Goal: Task Accomplishment & Management: Complete application form

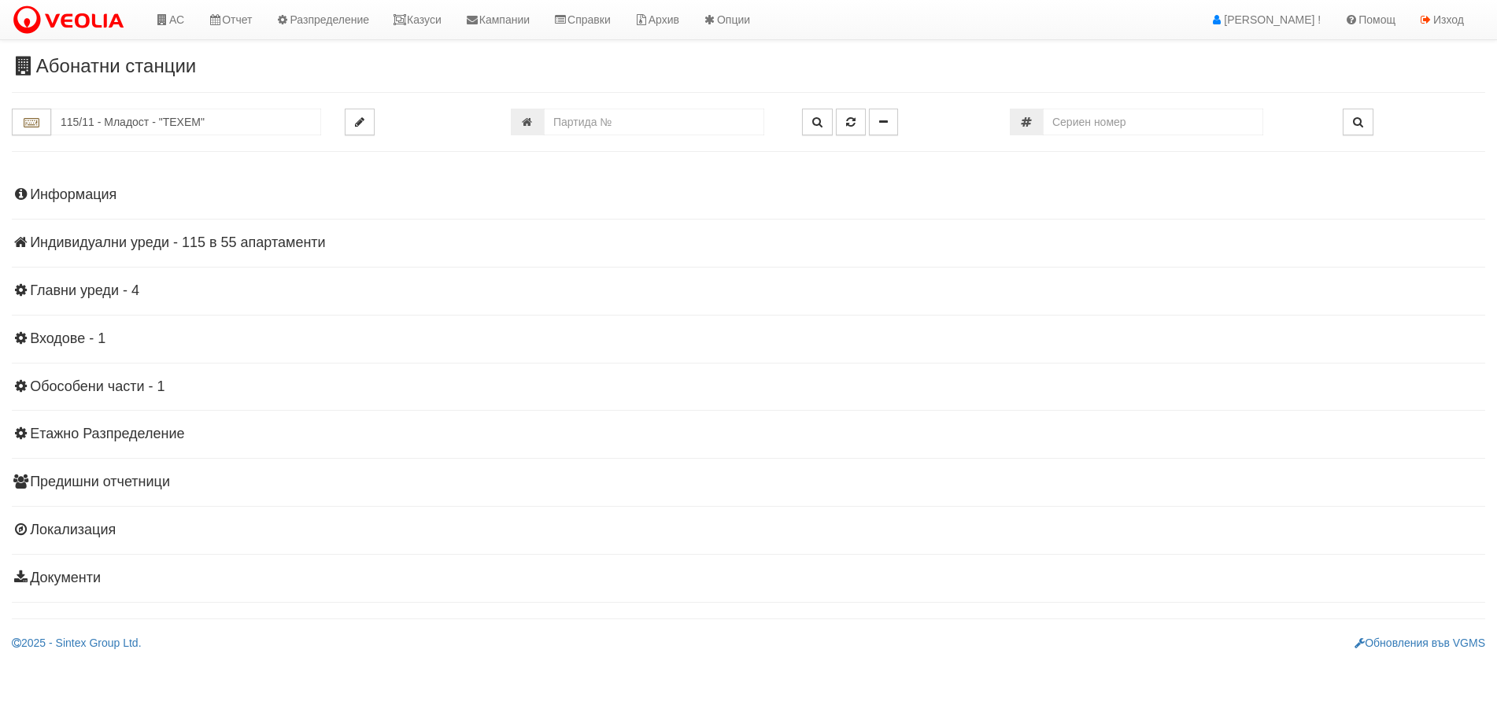
click at [128, 124] on input "115/11 - Младост - "ТЕХЕМ"" at bounding box center [186, 122] width 270 height 27
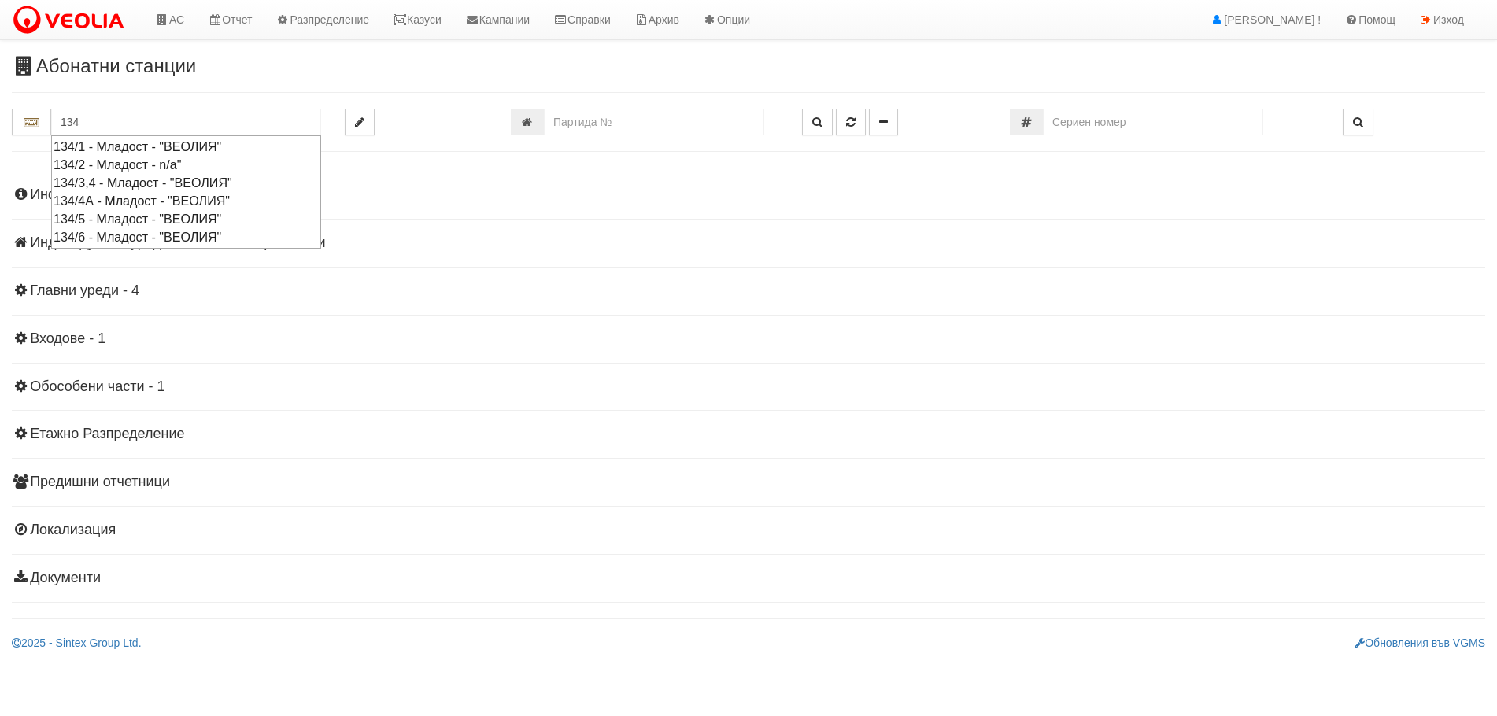
click at [84, 234] on div "134/6 - Младост - "ВЕОЛИЯ"" at bounding box center [186, 237] width 265 height 18
type input "134/6 - Младост - "ВЕОЛИЯ""
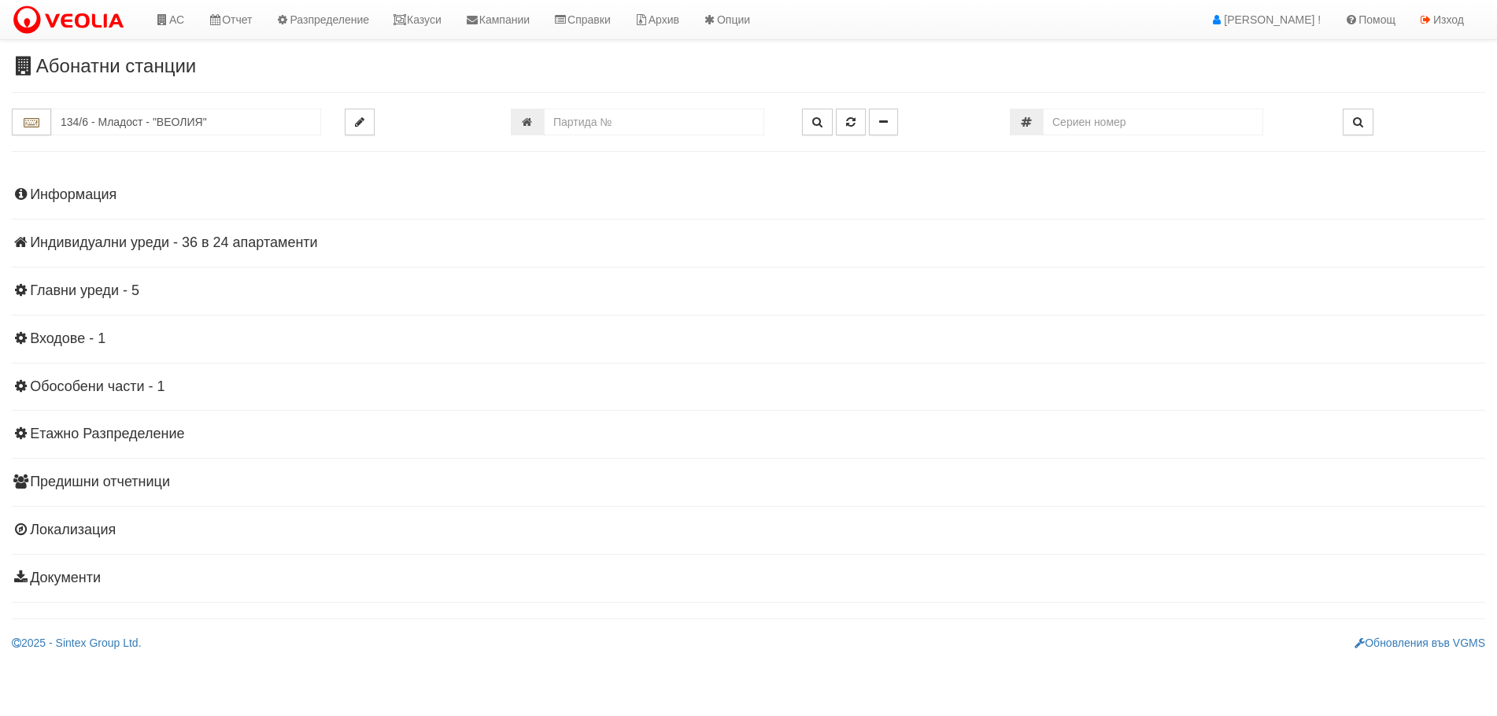
click at [148, 242] on h4 "Индивидуални уреди - 36 в 24 апартаменти" at bounding box center [749, 243] width 1474 height 16
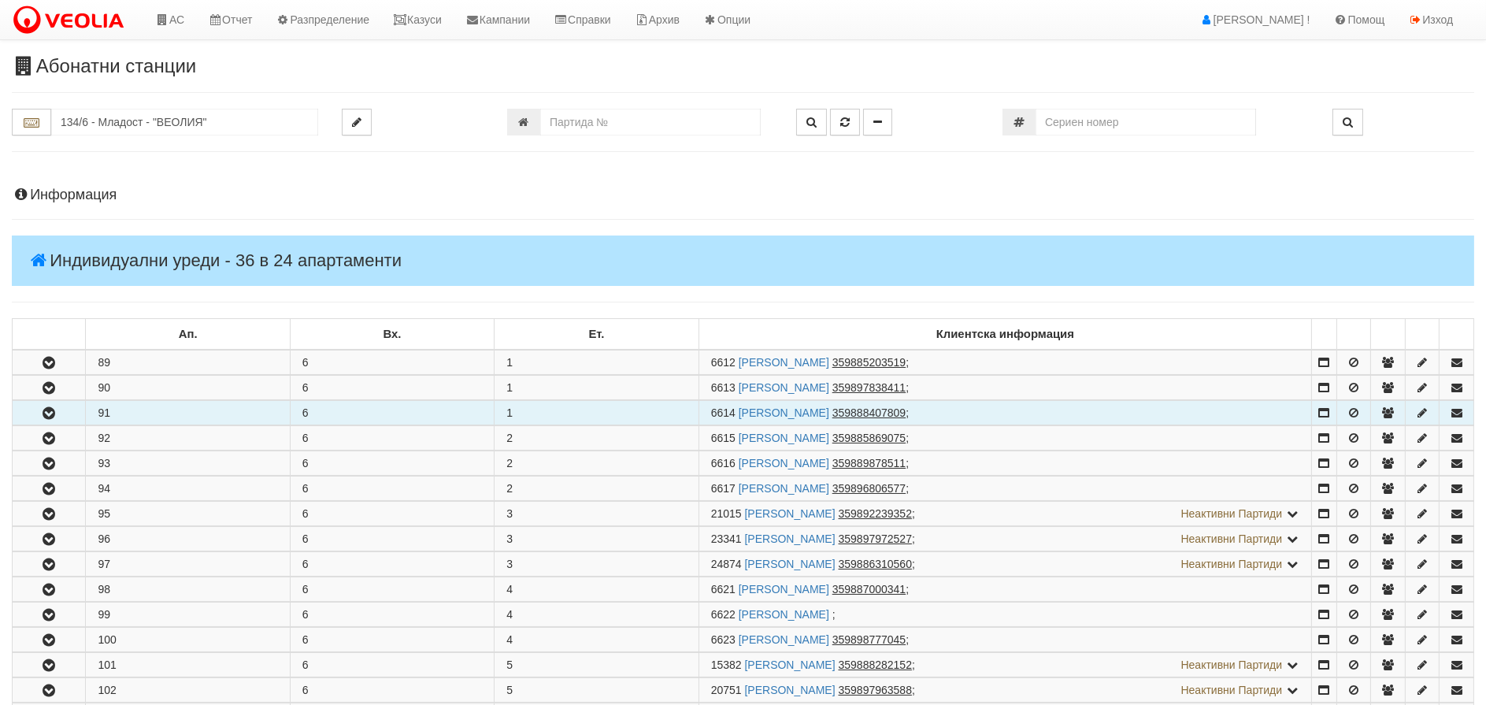
click at [54, 415] on icon "button" at bounding box center [48, 413] width 19 height 11
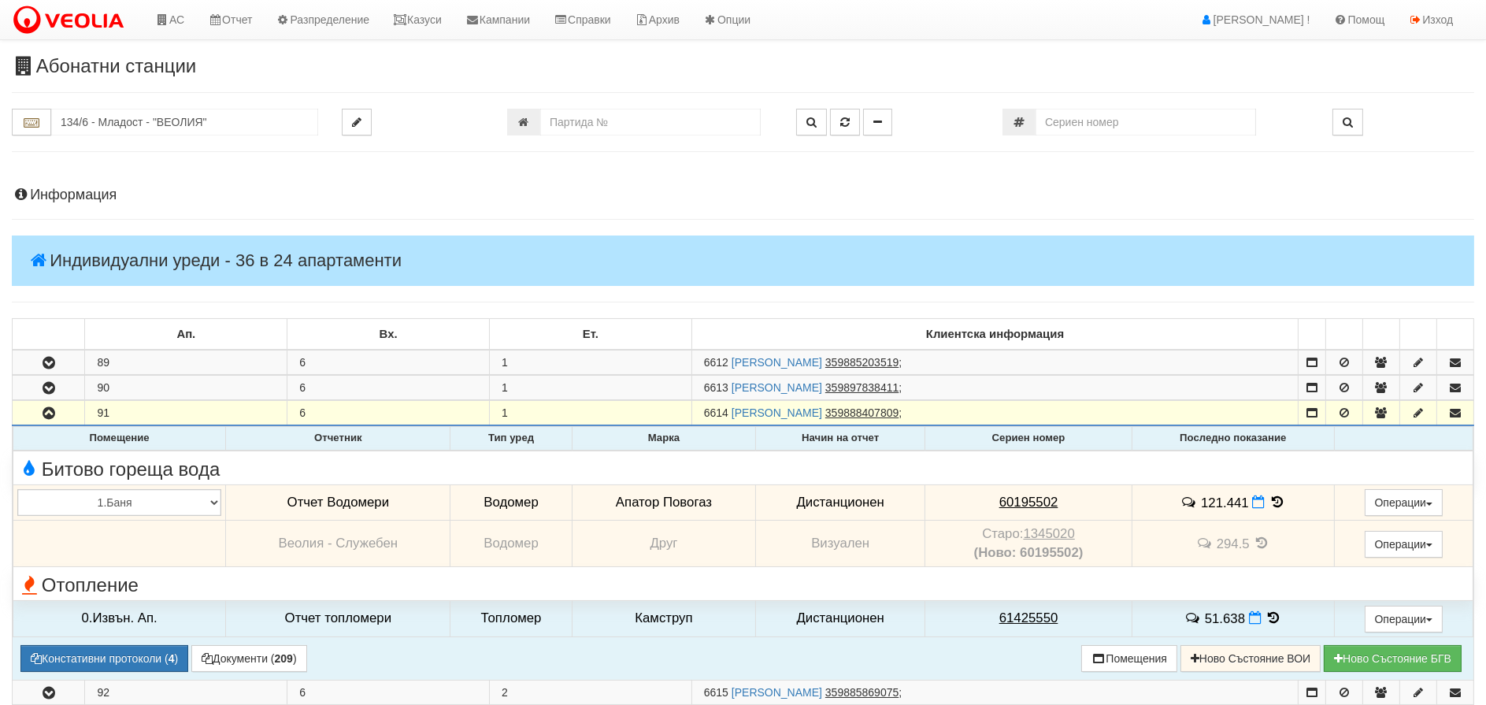
click at [1271, 495] on icon at bounding box center [1276, 501] width 17 height 13
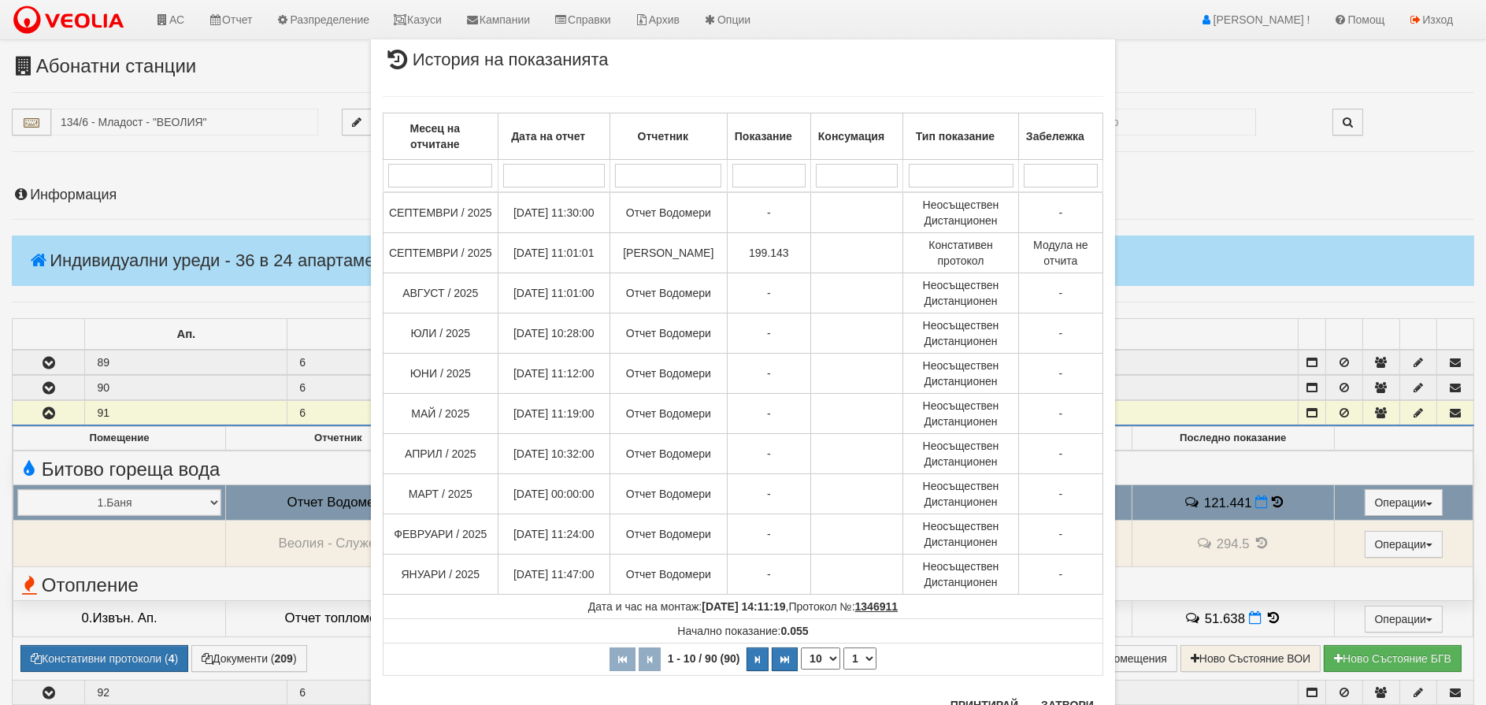
click at [1257, 501] on div "× История на показанията Месец на отчитане Дата на отчет Отчетник Показание Кон…" at bounding box center [743, 352] width 1486 height 705
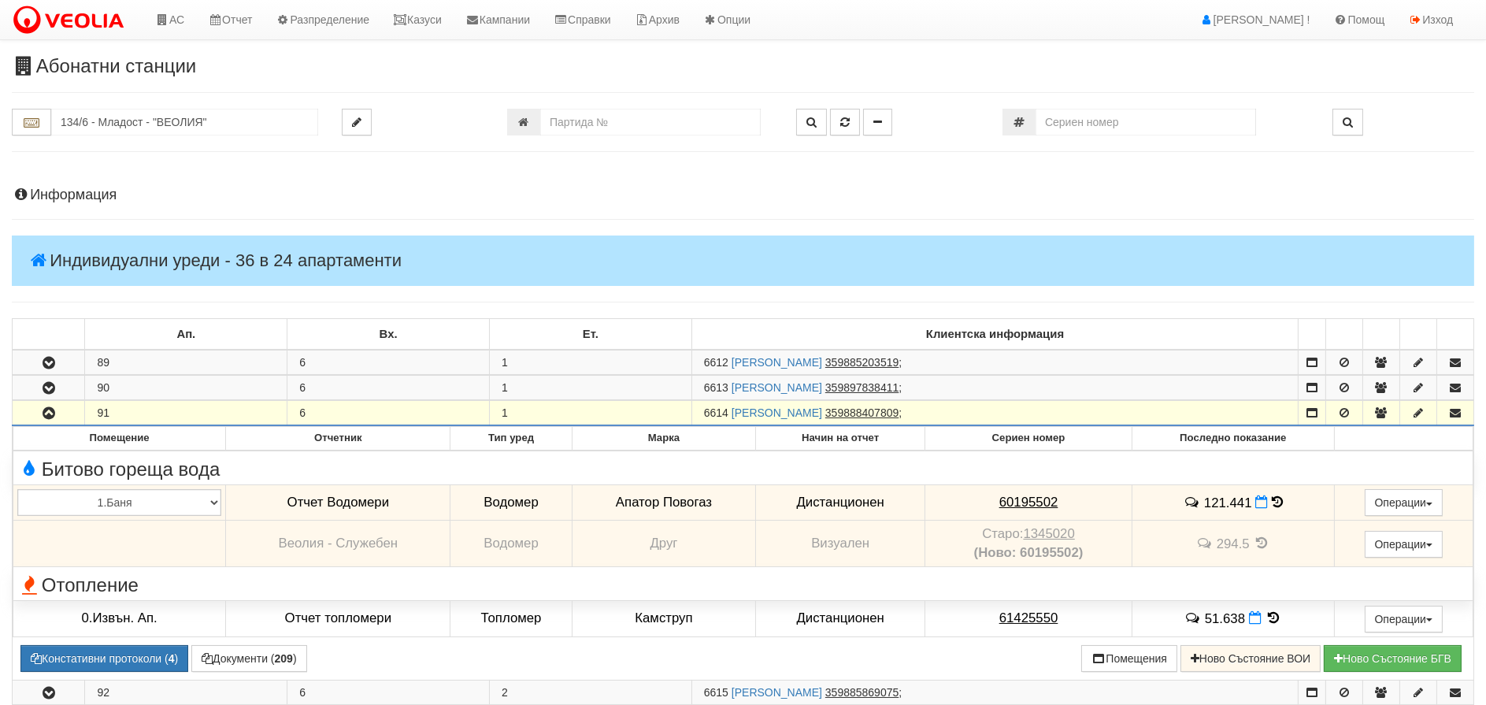
click at [1257, 501] on icon at bounding box center [1261, 501] width 13 height 13
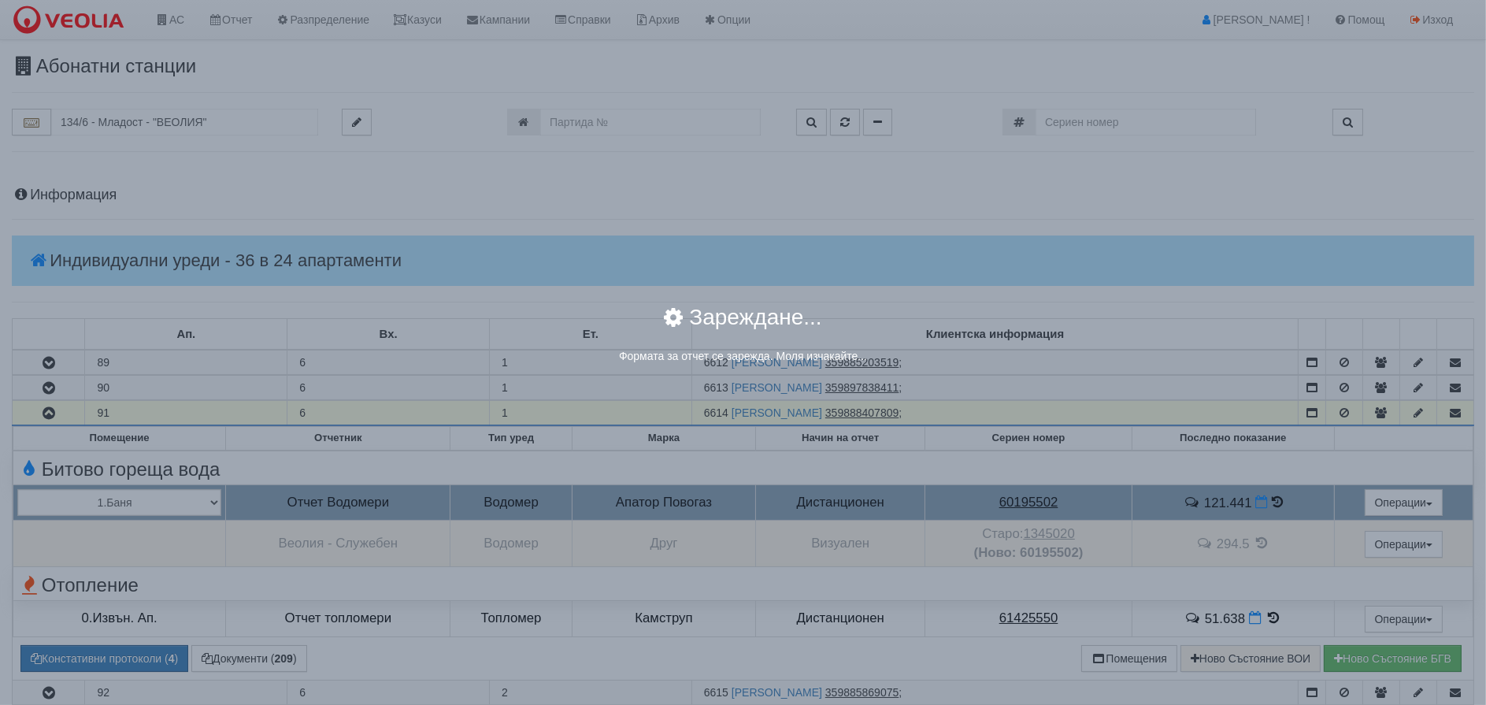
select select "8ac75930-9bfd-e511-80be-8d5a1dced85a"
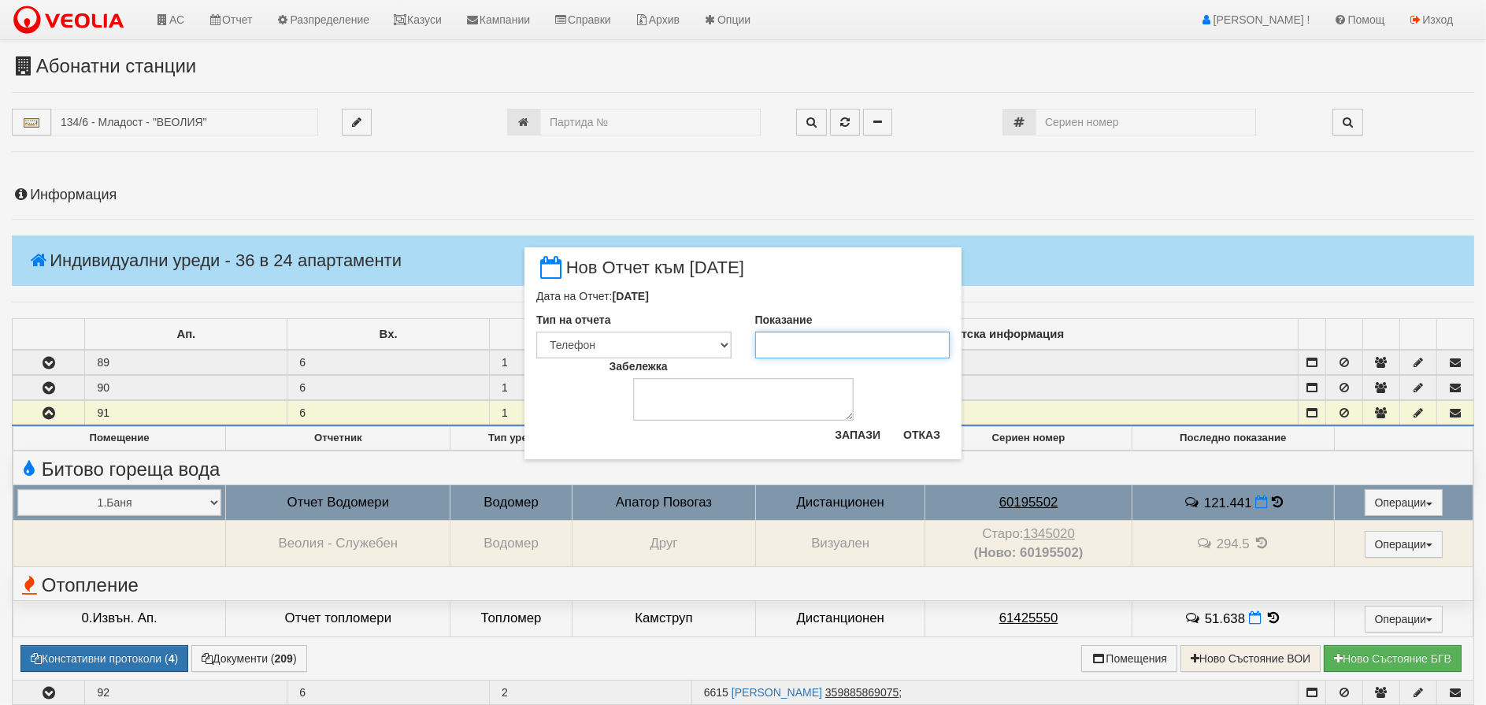
click at [821, 343] on input "Показание" at bounding box center [852, 344] width 195 height 27
type input "199.4"
click at [846, 435] on button "Запази" at bounding box center [857, 434] width 65 height 25
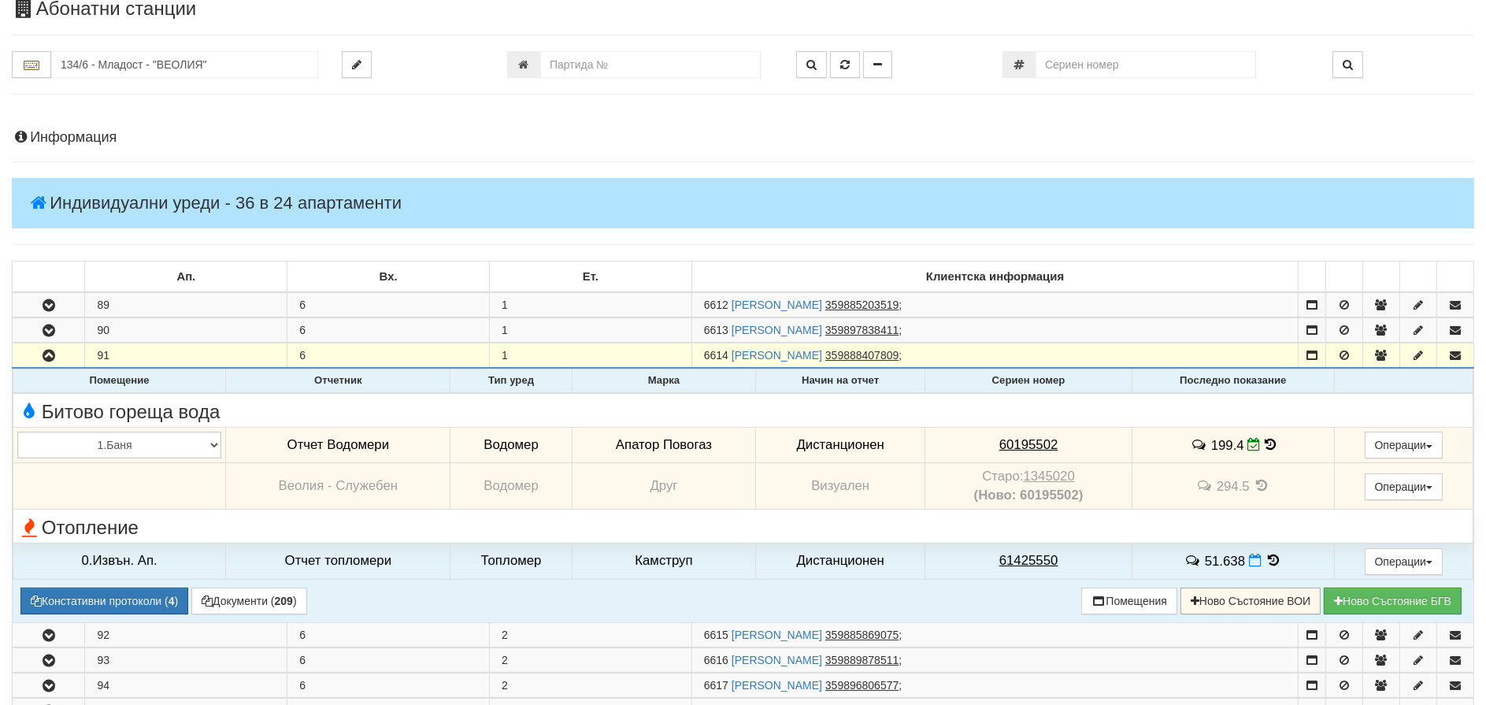
scroll to position [236, 0]
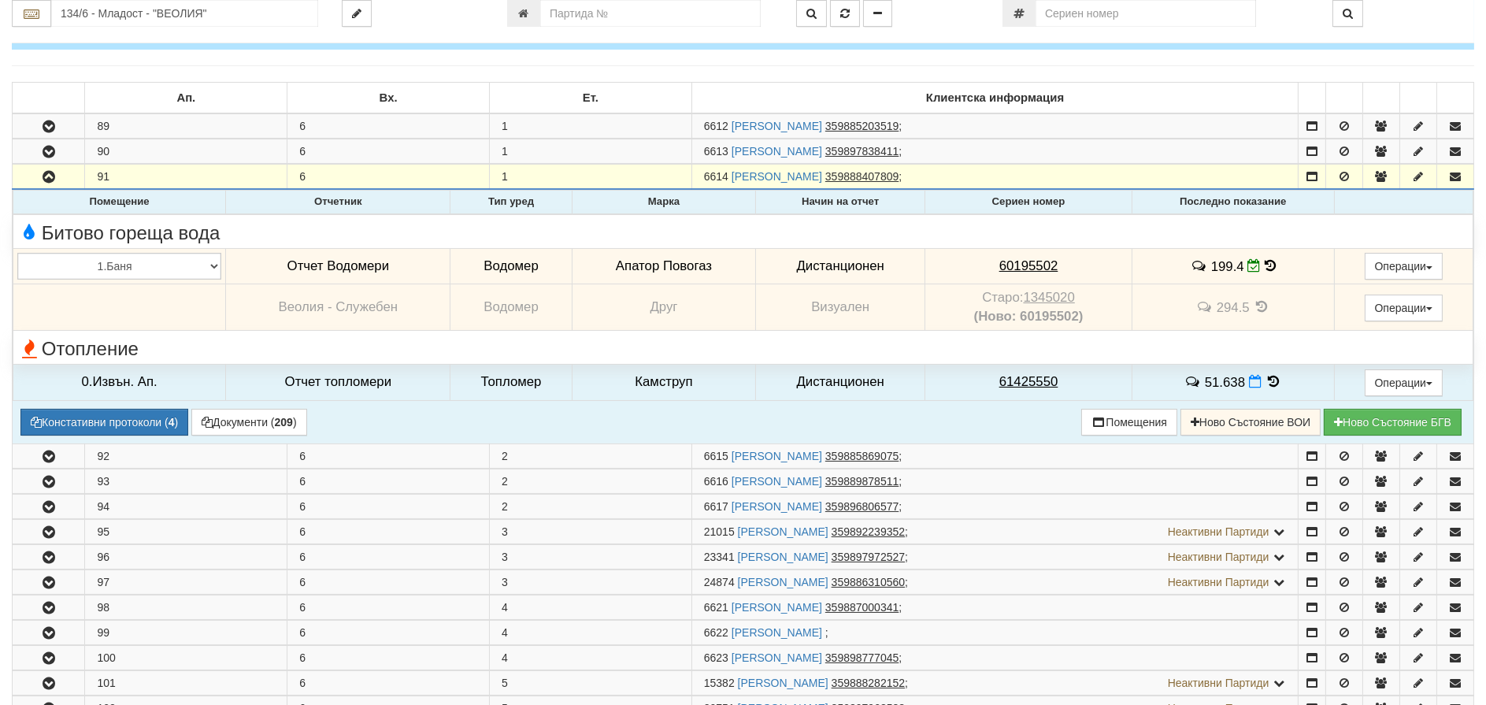
click at [1268, 262] on icon at bounding box center [1269, 265] width 11 height 13
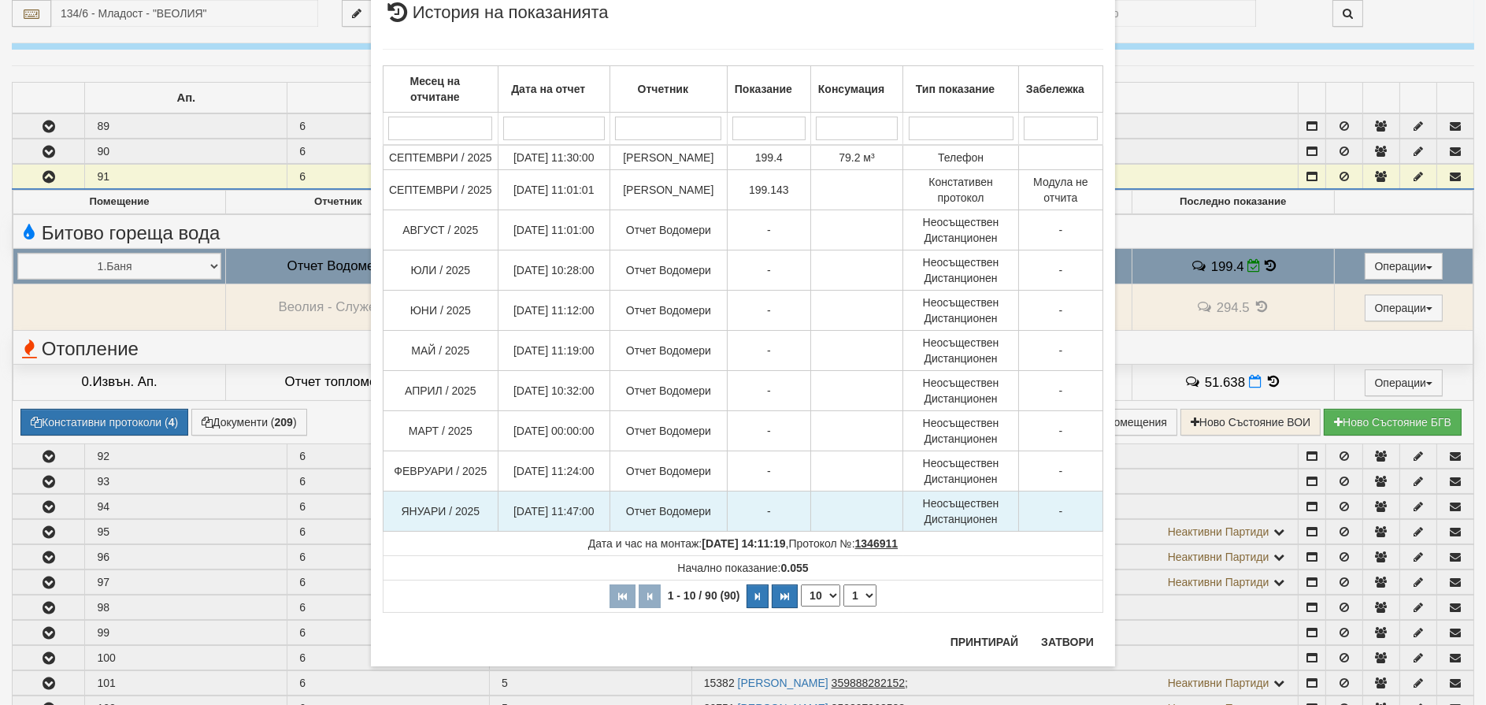
scroll to position [48, 0]
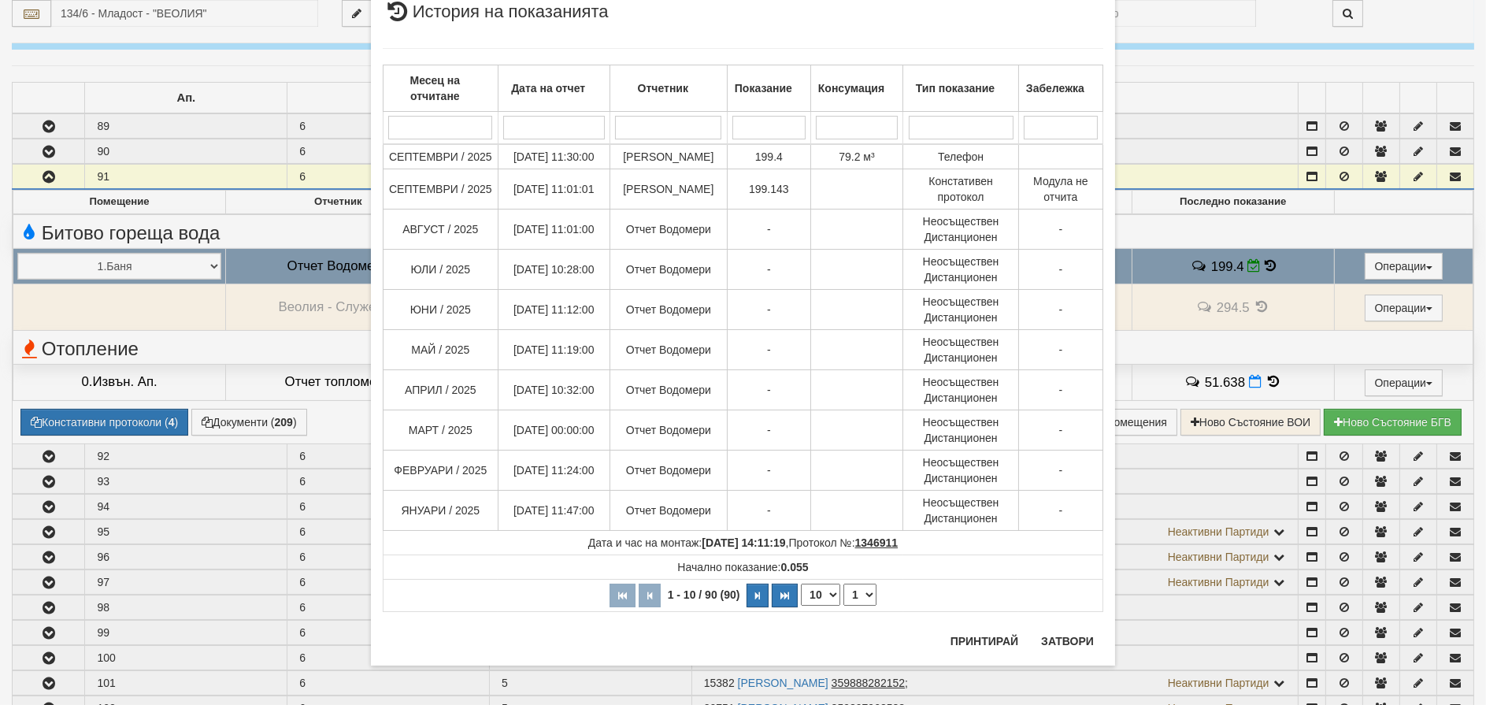
click at [811, 590] on select "10 20 30 40" at bounding box center [820, 594] width 39 height 22
select select "40"
click at [801, 605] on select "10 20 30 40" at bounding box center [820, 594] width 39 height 22
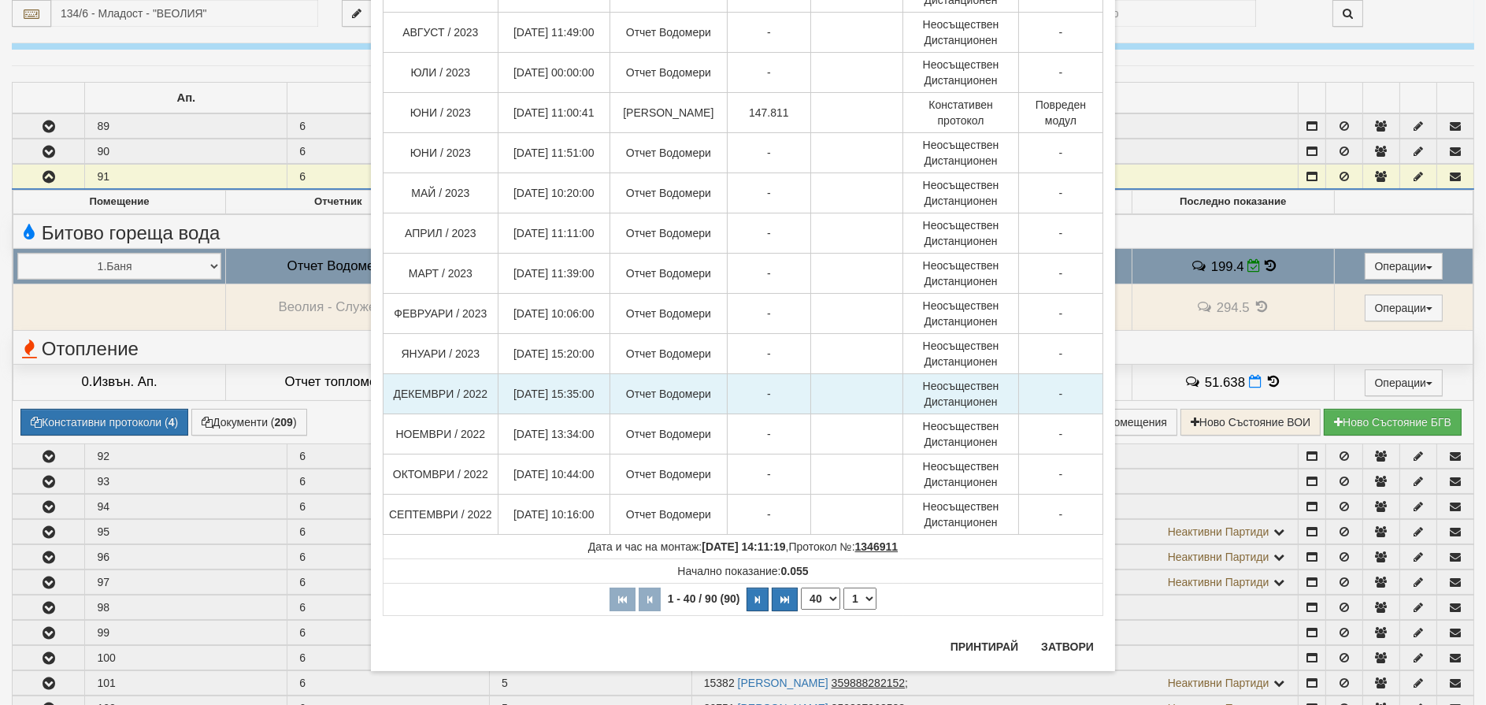
scroll to position [1254, 0]
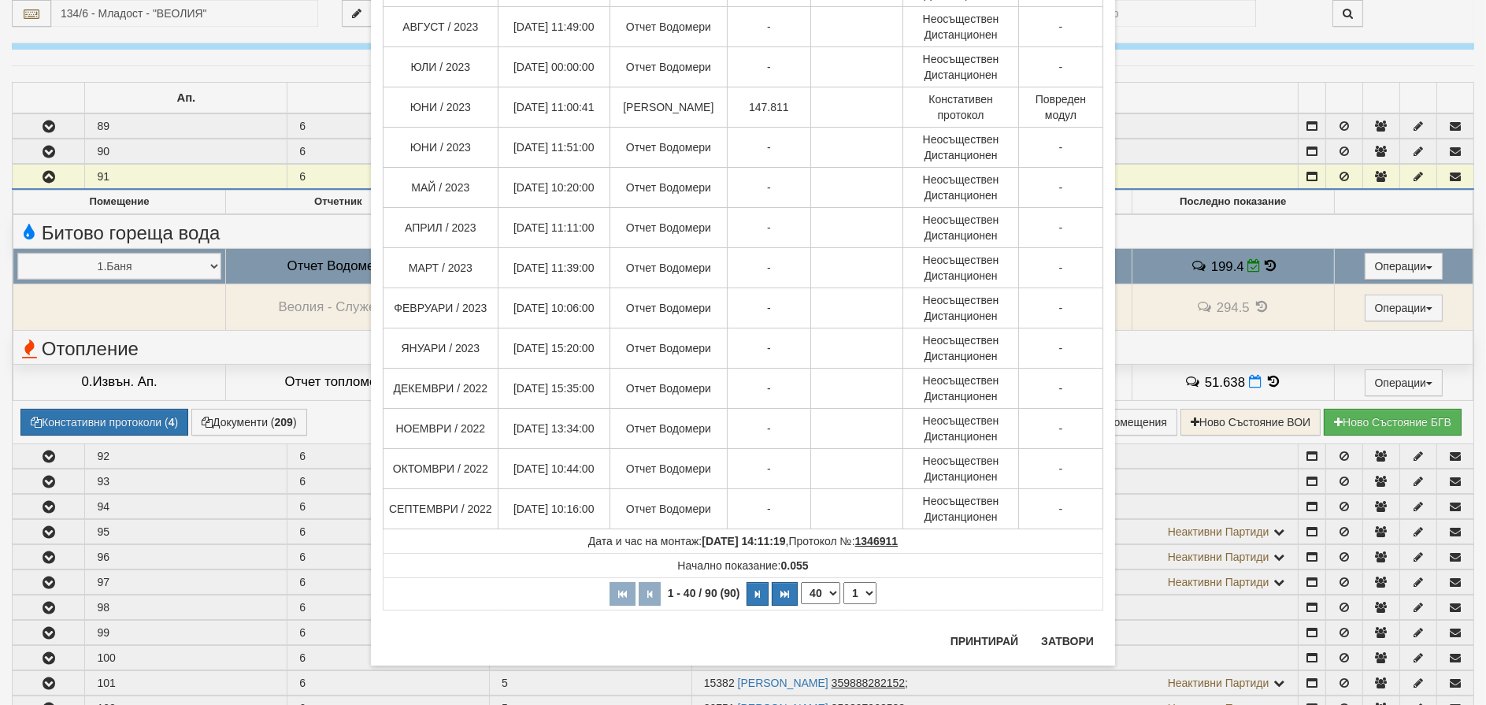
click at [820, 594] on select "10 20 30 40" at bounding box center [820, 593] width 39 height 22
click at [748, 590] on button "button" at bounding box center [757, 594] width 22 height 24
select select "2"
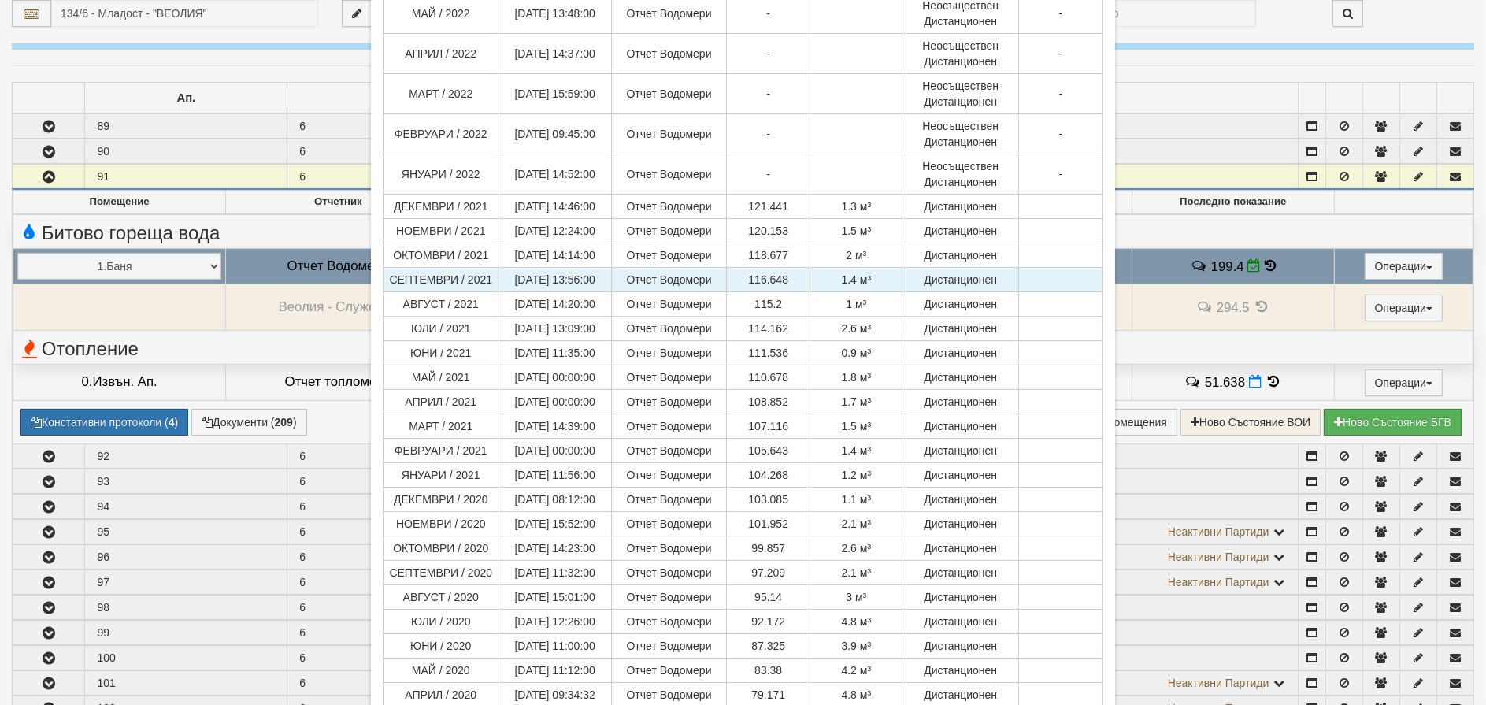
scroll to position [293, 0]
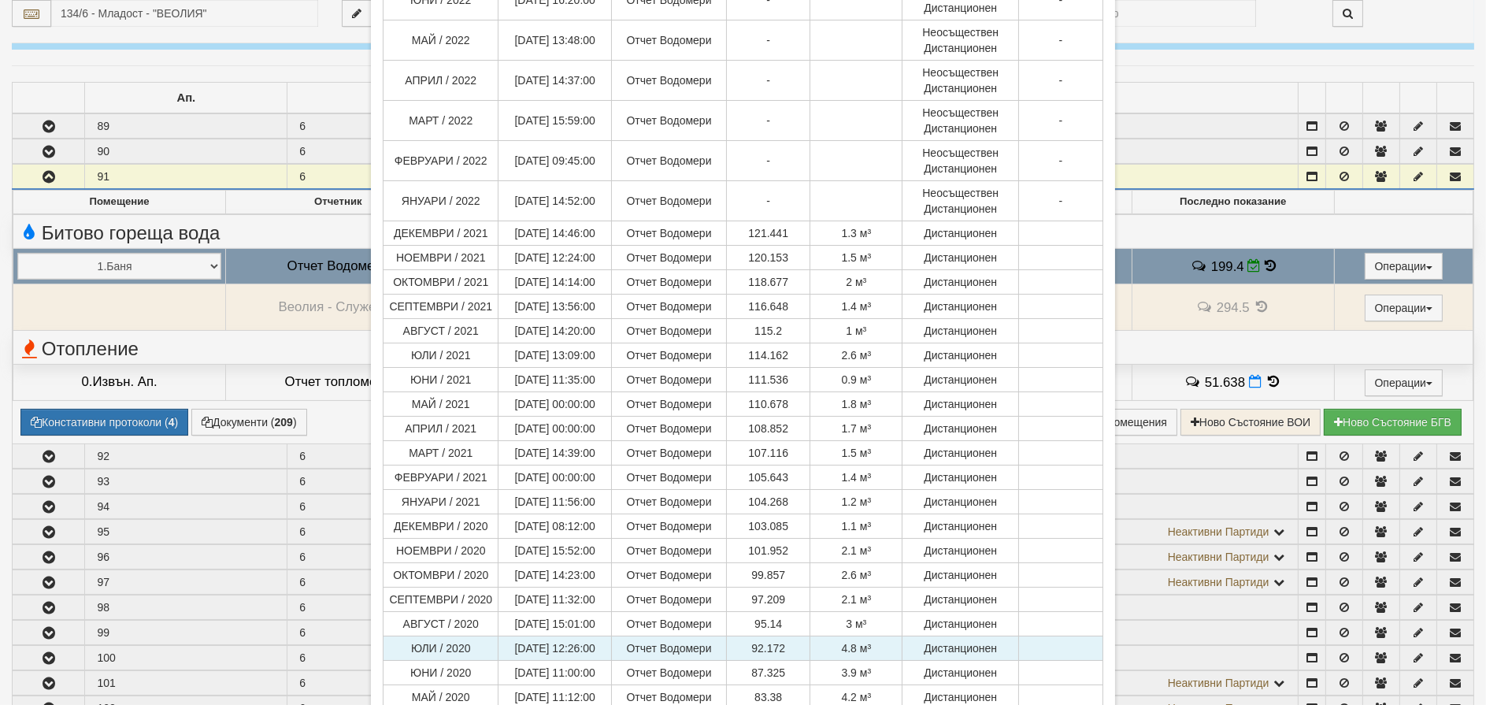
click at [1082, 649] on td at bounding box center [1060, 648] width 84 height 24
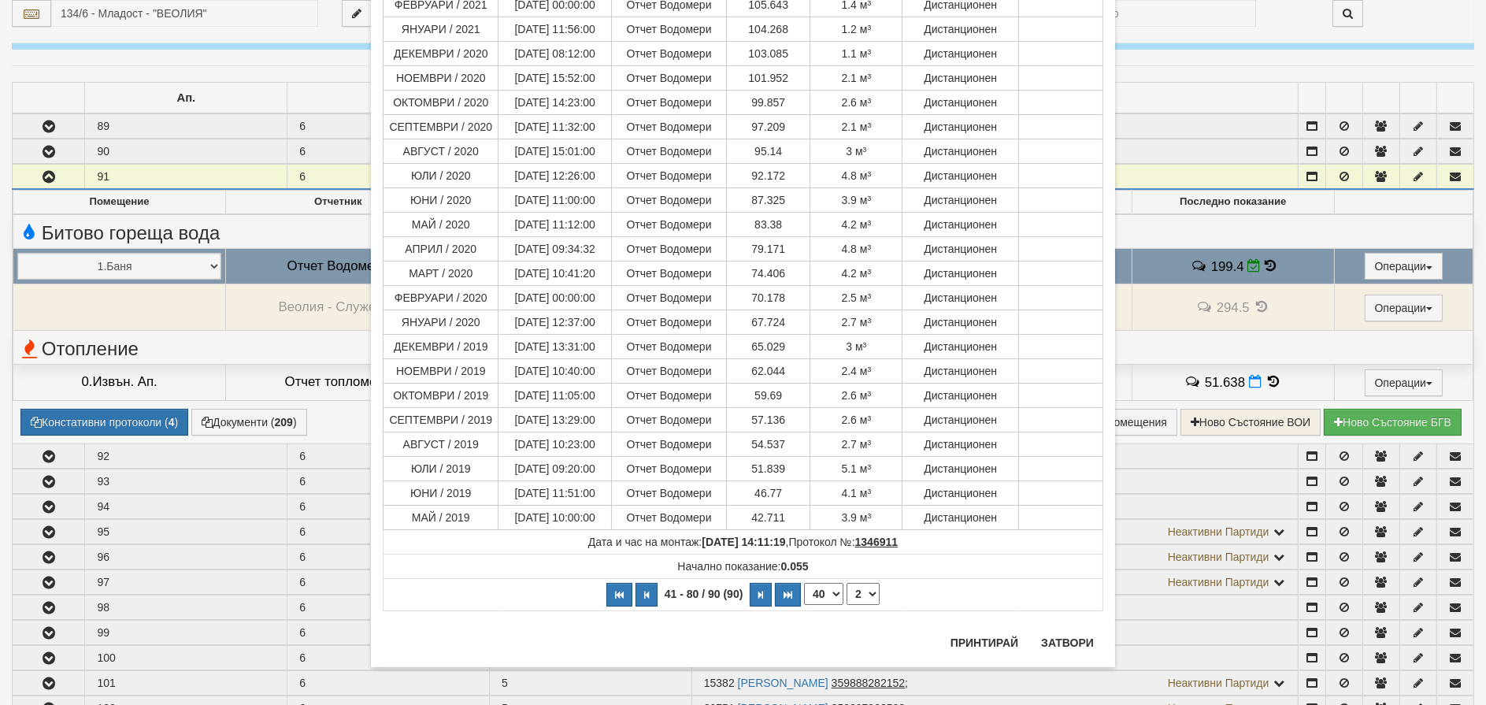
scroll to position [766, 0]
click at [1058, 640] on button "Затвори" at bounding box center [1067, 641] width 72 height 25
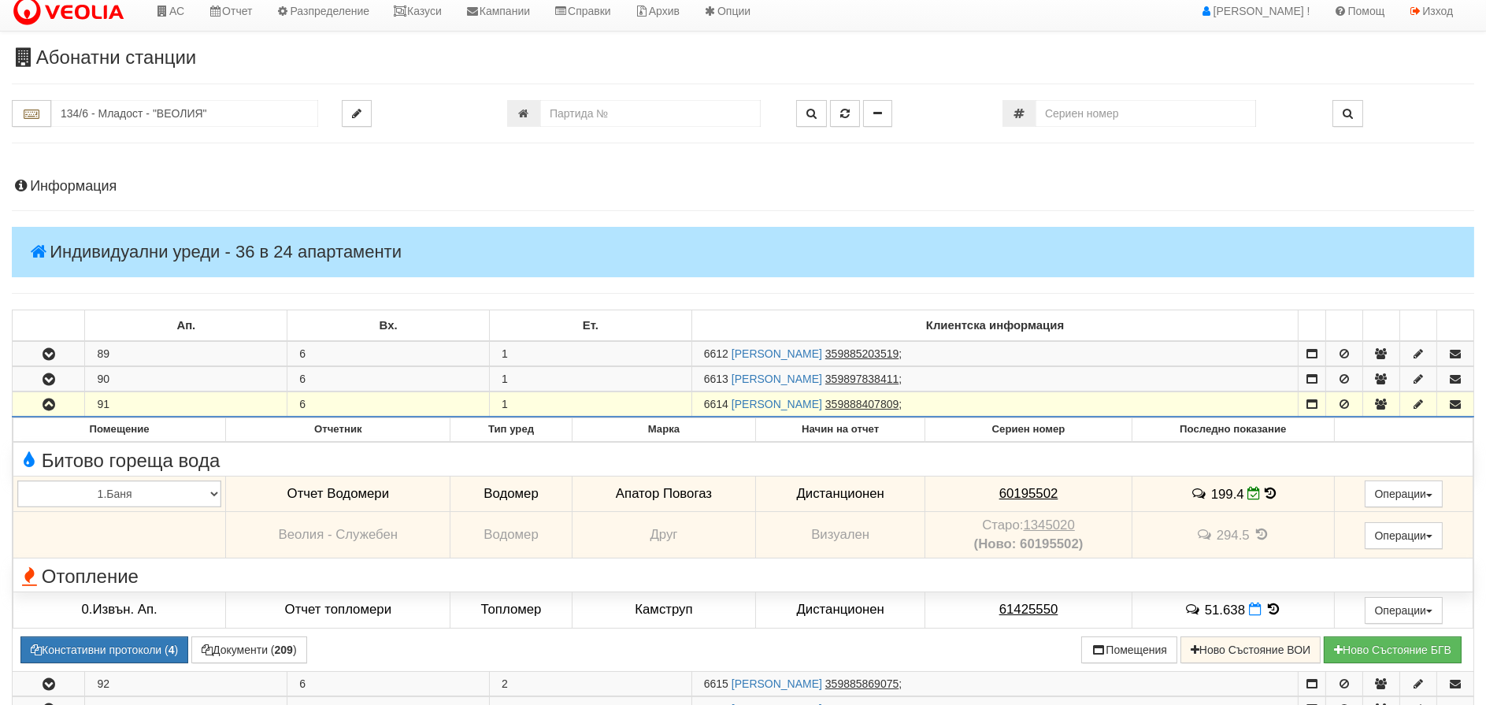
scroll to position [0, 0]
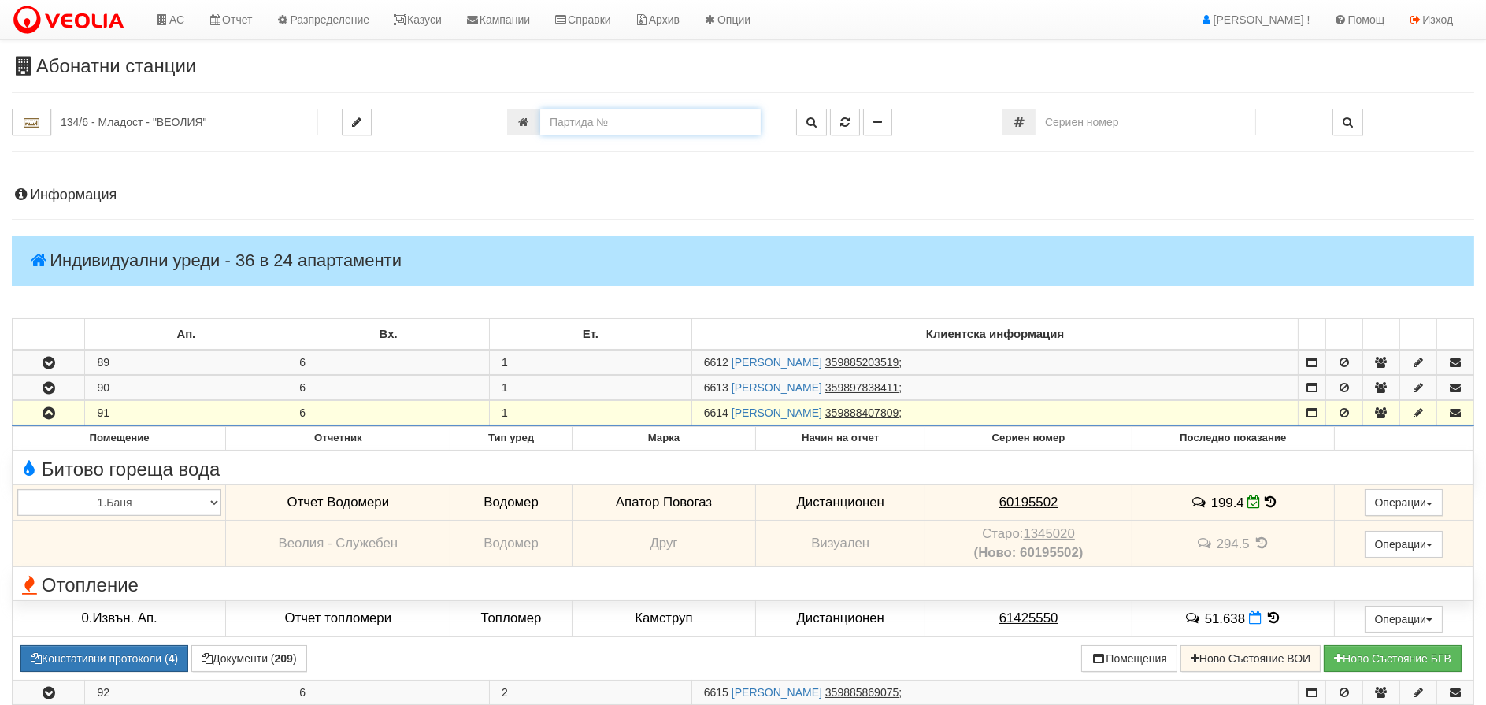
click at [670, 112] on input "number" at bounding box center [650, 122] width 220 height 27
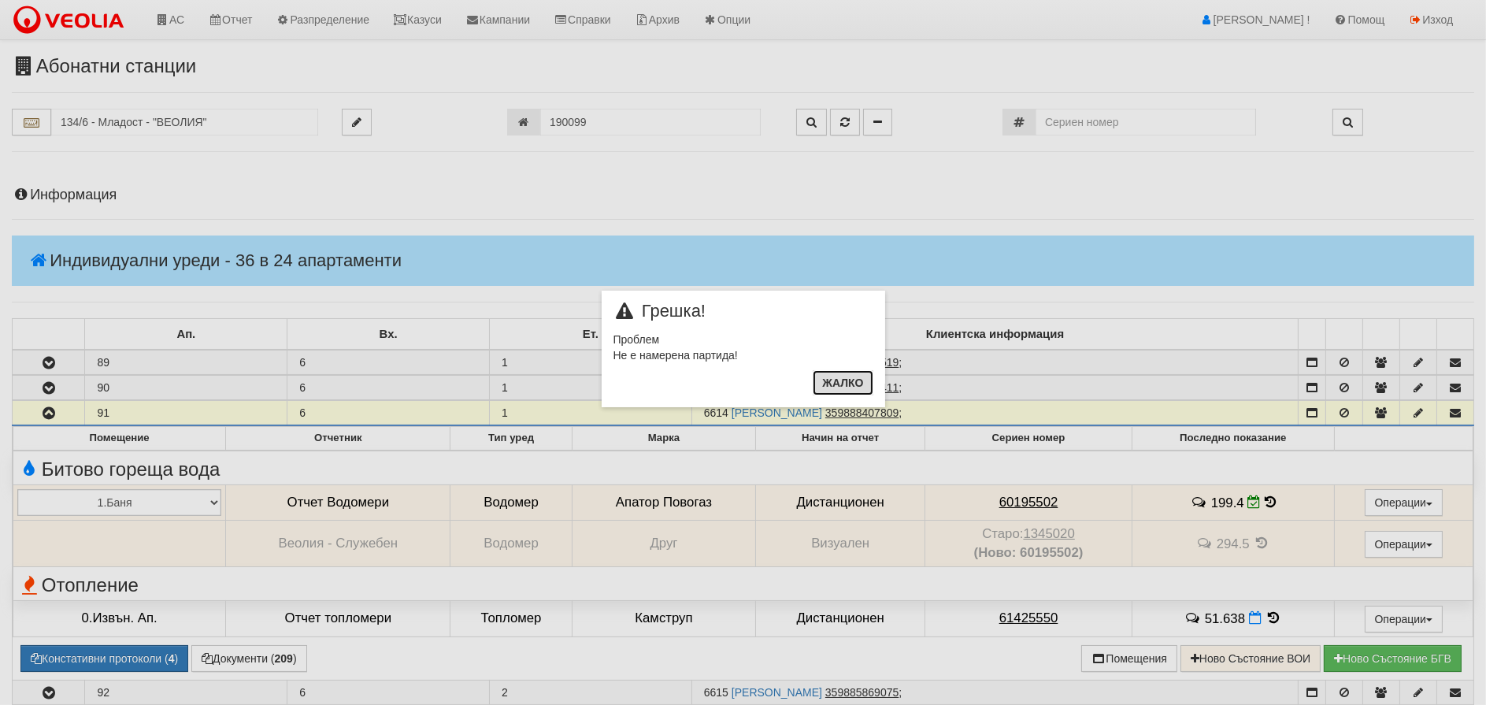
click at [849, 381] on button "Жалко" at bounding box center [842, 382] width 60 height 25
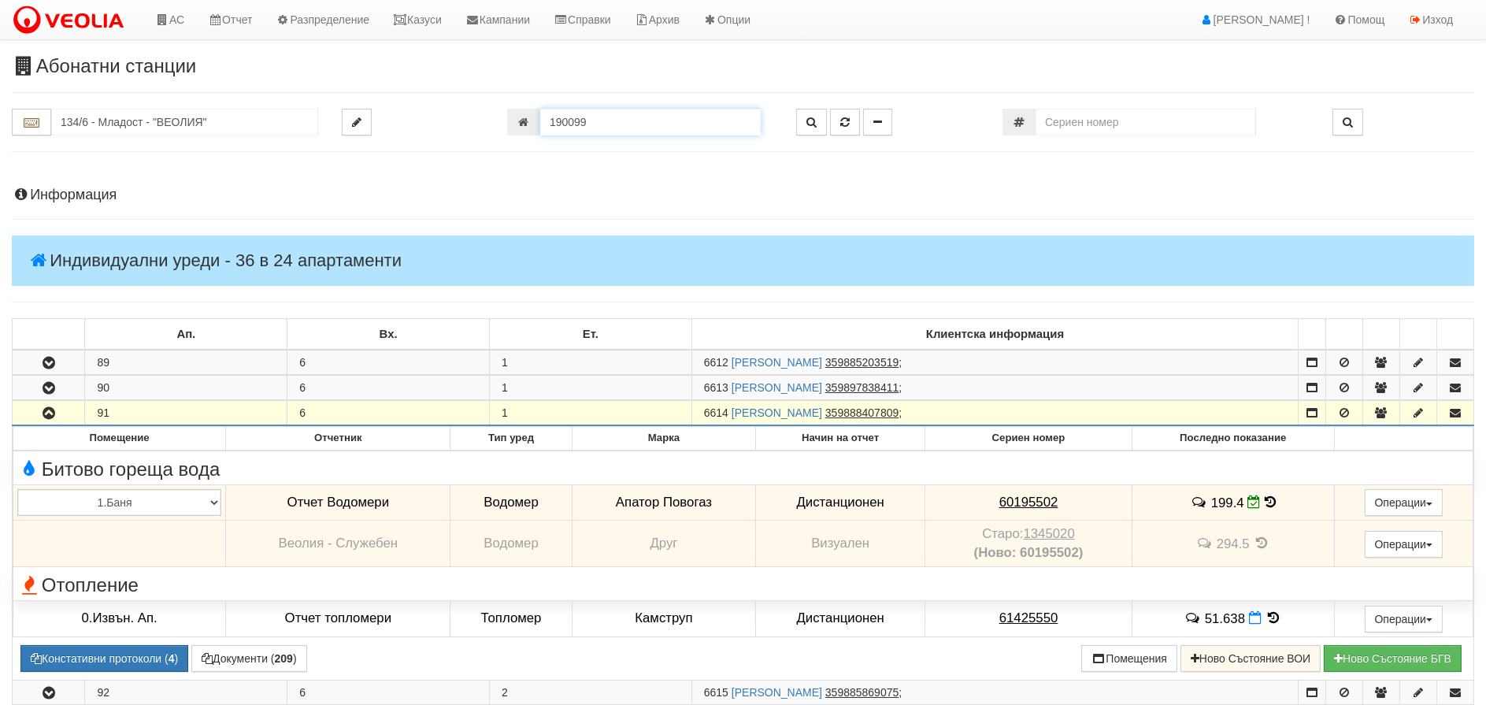
click at [562, 128] on input "190099" at bounding box center [650, 122] width 220 height 27
type input "19099"
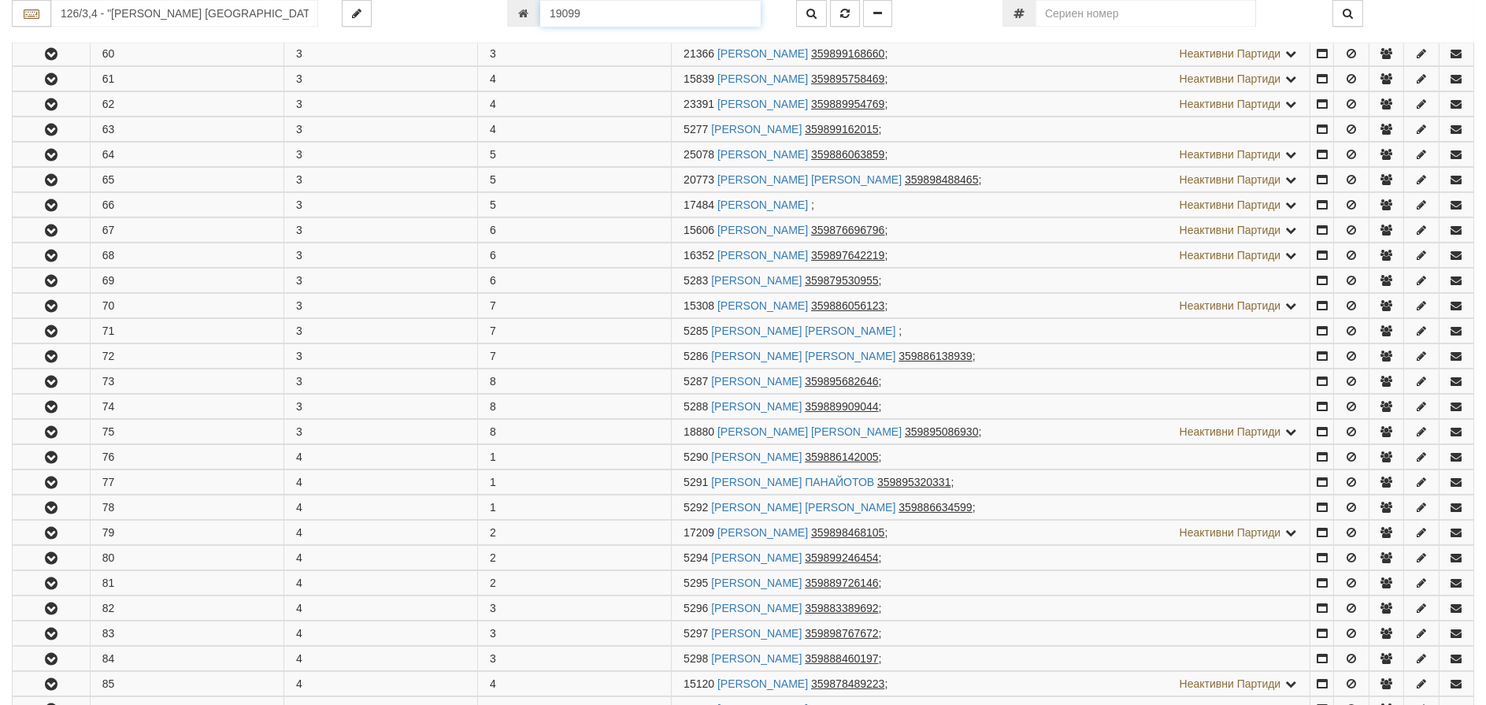
scroll to position [1167, 0]
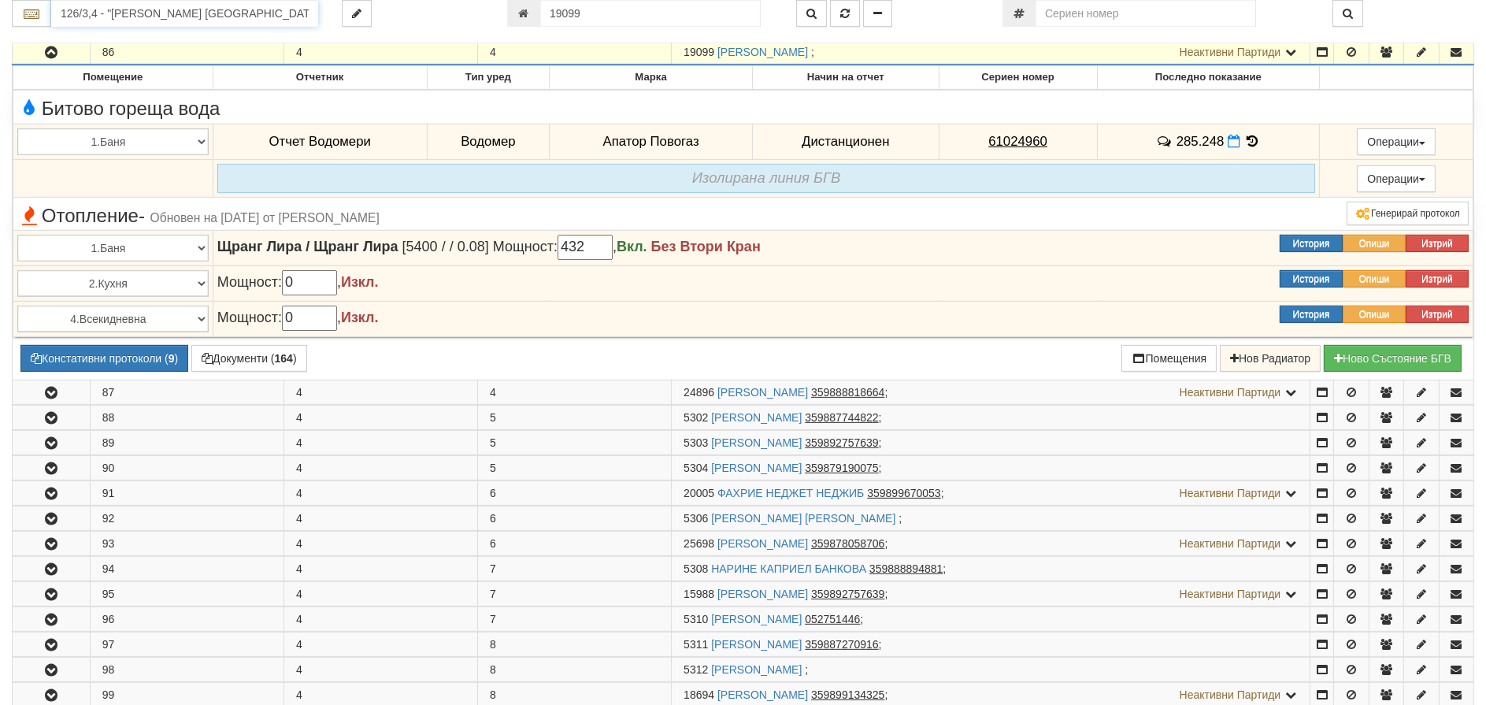
click at [128, 6] on input "126/3,4 - "ВЕОЛИЯ ЕНЕРДЖИ ВАРНА " ЕАД" at bounding box center [184, 13] width 267 height 27
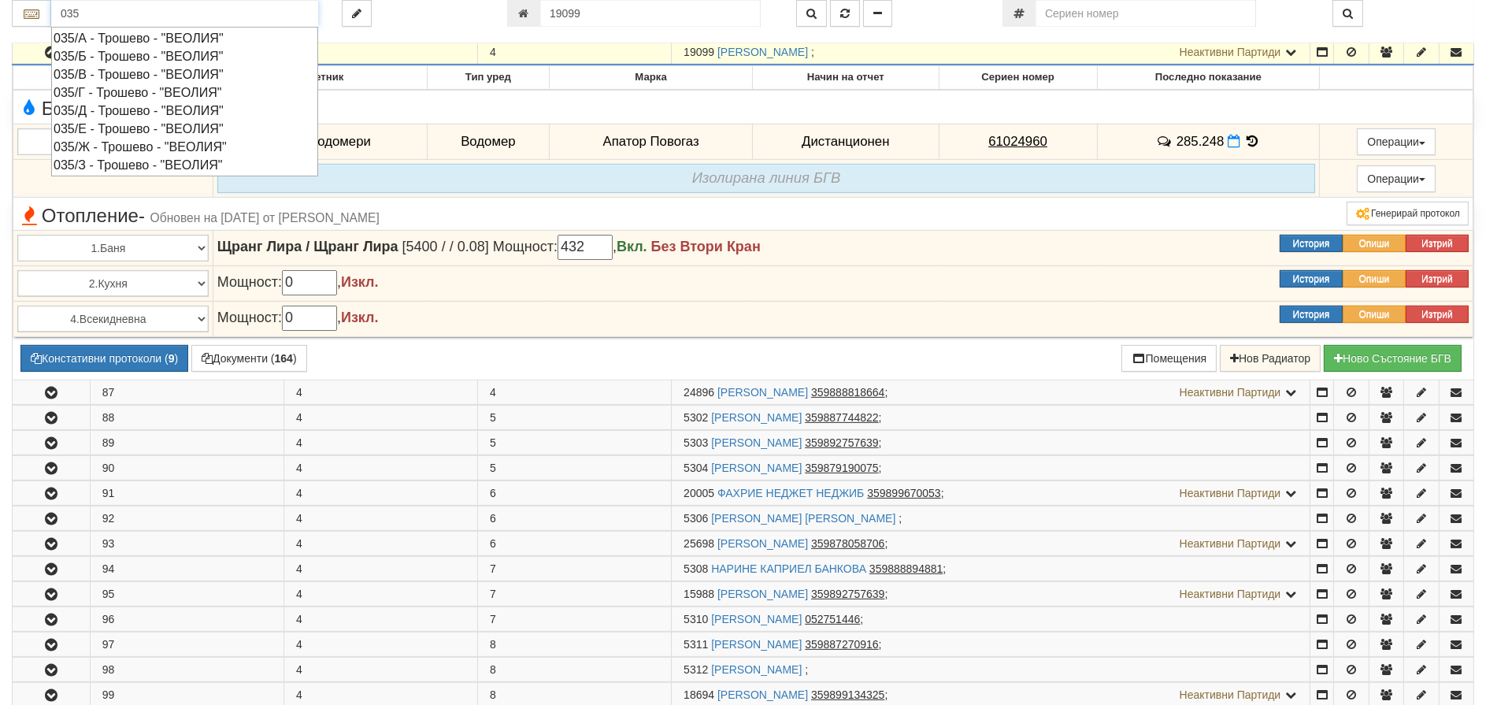
click at [102, 90] on div "035/Г - Трошево - "ВЕОЛИЯ"" at bounding box center [185, 92] width 262 height 18
type input "035/Г - Трошево - "ВЕОЛИЯ""
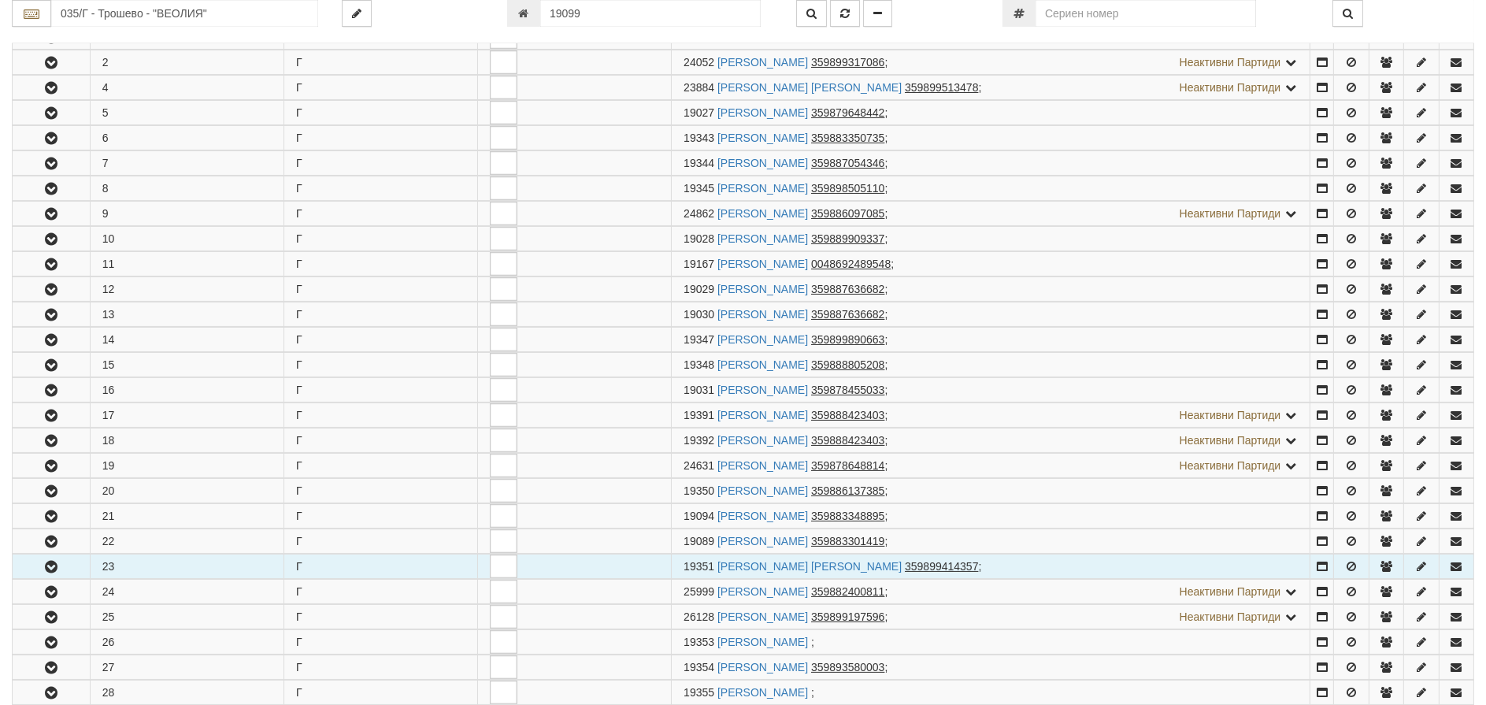
scroll to position [394, 0]
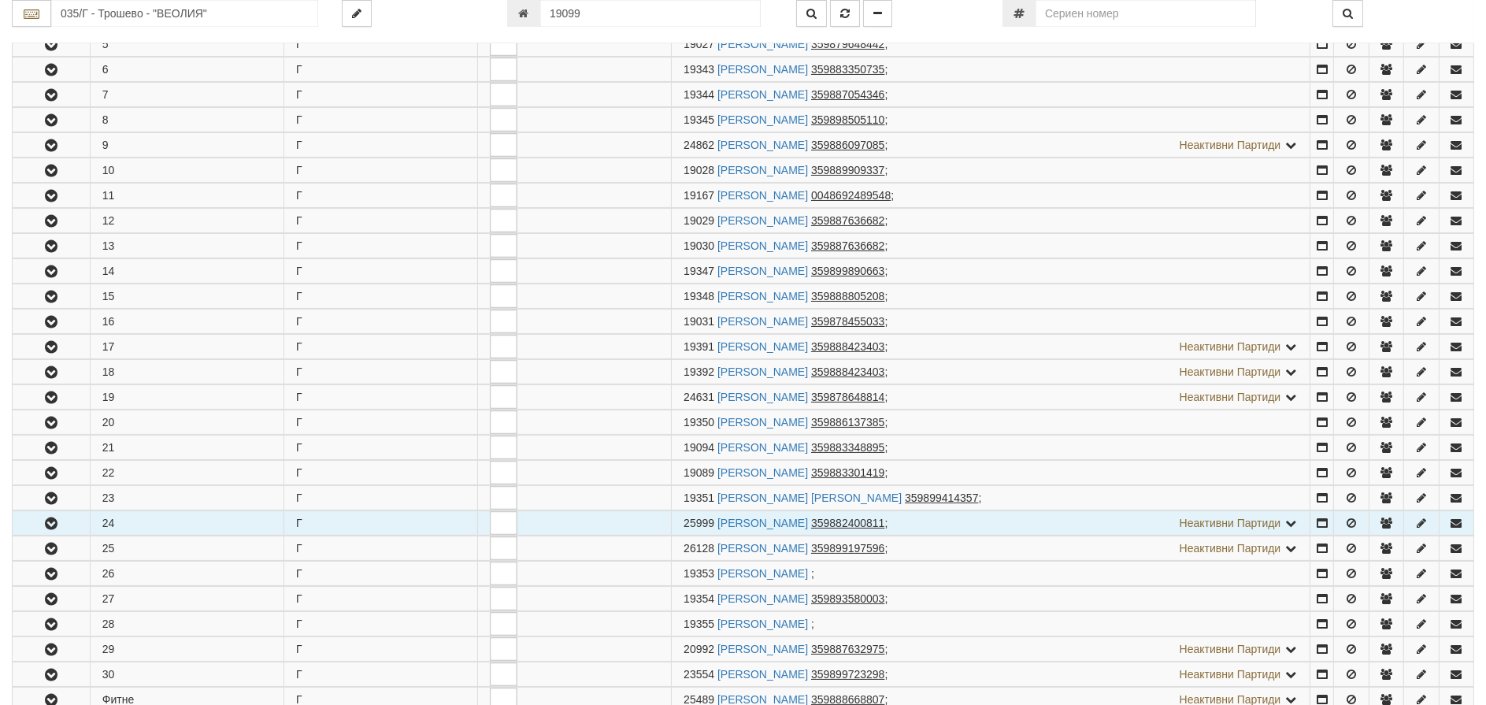
click at [52, 524] on icon "button" at bounding box center [51, 523] width 19 height 11
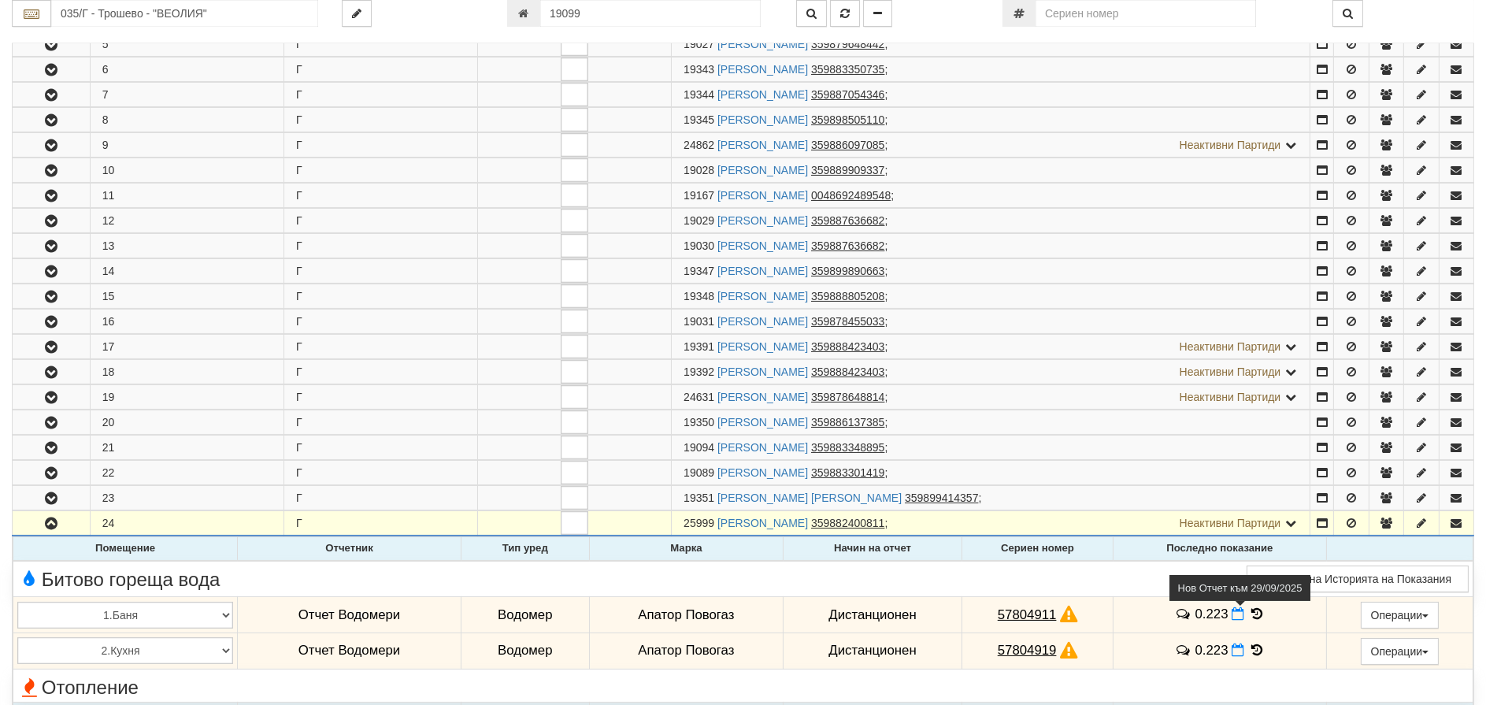
click at [1232, 615] on icon at bounding box center [1237, 613] width 13 height 13
select select "8ac75930-9bfd-e511-80be-8d5a1dced85a"
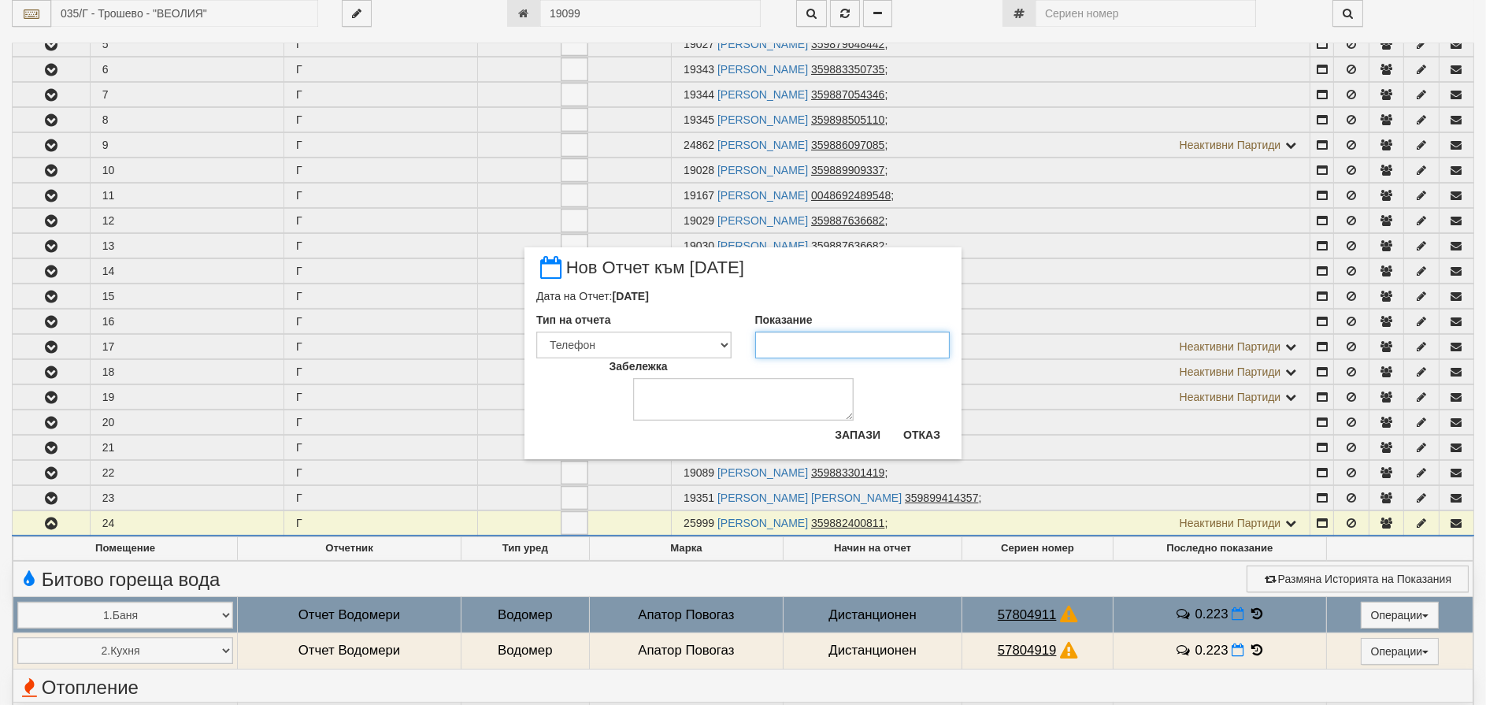
click at [813, 346] on input "Показание" at bounding box center [852, 344] width 195 height 27
type input ".85"
click at [853, 428] on button "Запази" at bounding box center [857, 434] width 65 height 25
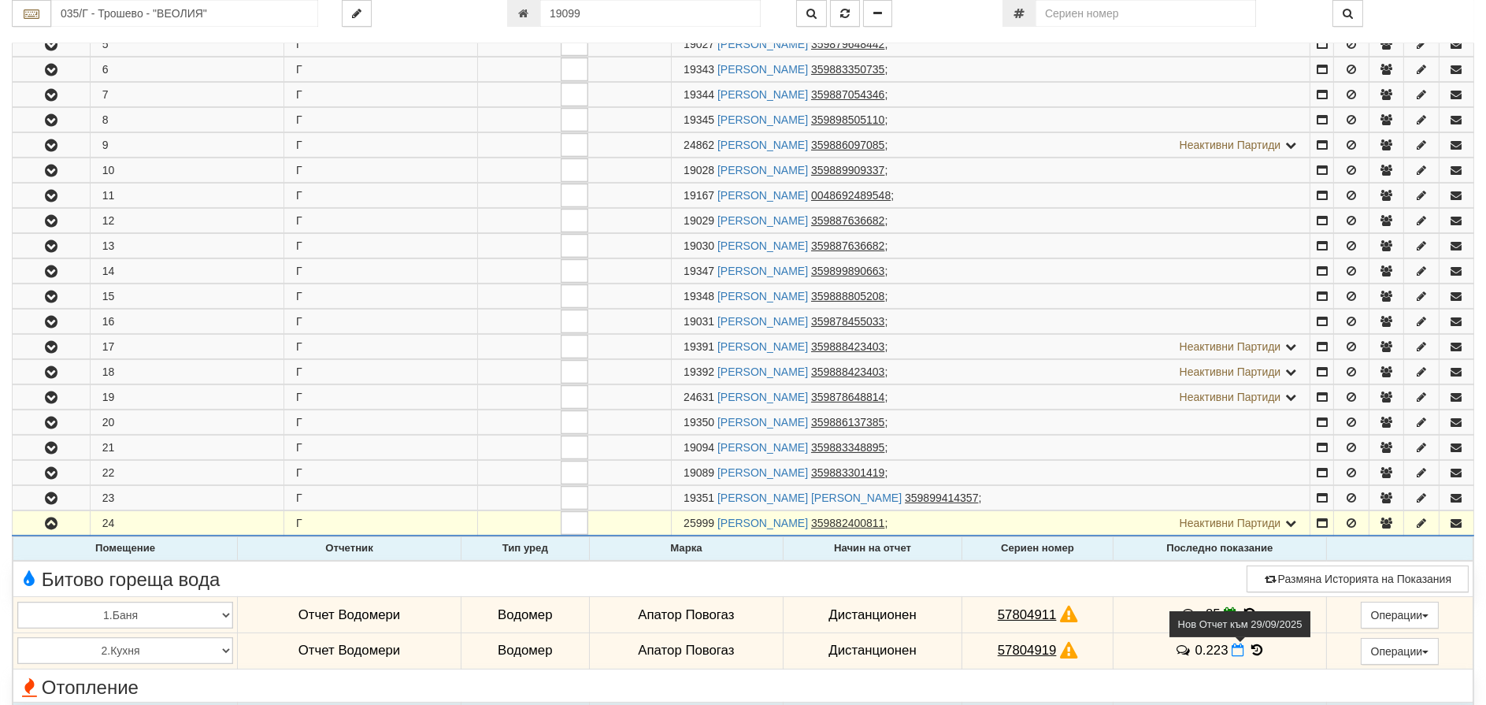
click at [1234, 655] on icon at bounding box center [1237, 649] width 13 height 13
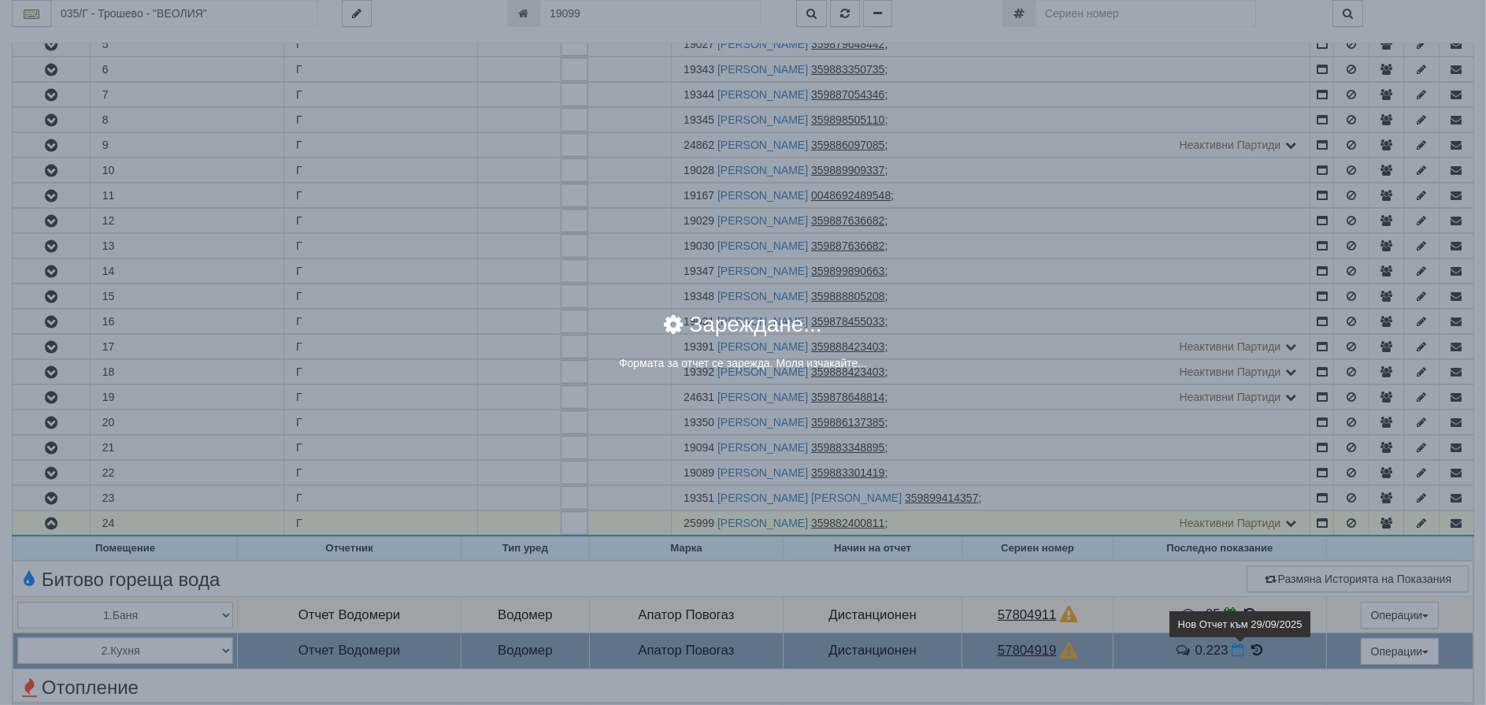
select select "8ac75930-9bfd-e511-80be-8d5a1dced85a"
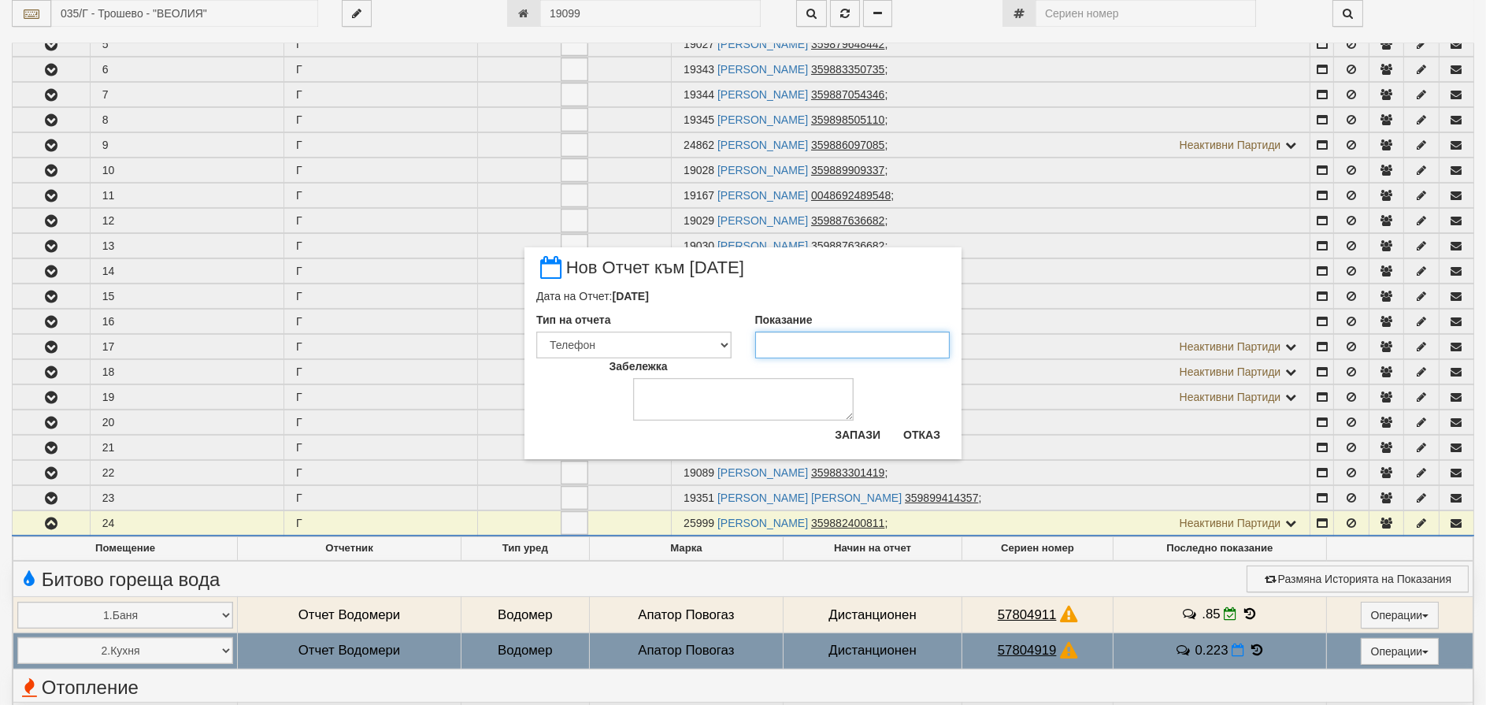
click at [787, 345] on input "Показание" at bounding box center [852, 344] width 195 height 27
type input "18.1"
click at [838, 438] on button "Запази" at bounding box center [857, 434] width 65 height 25
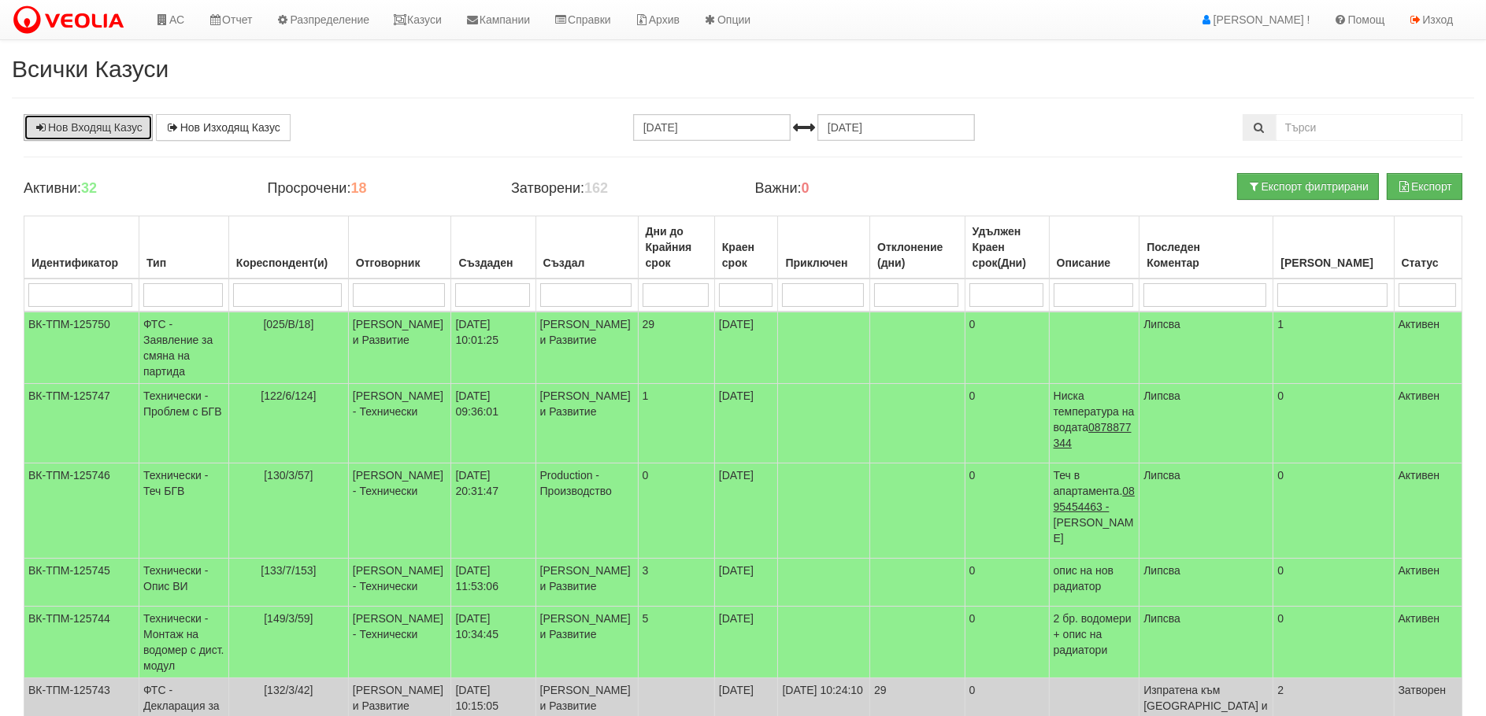
click at [43, 128] on icon at bounding box center [41, 127] width 14 height 11
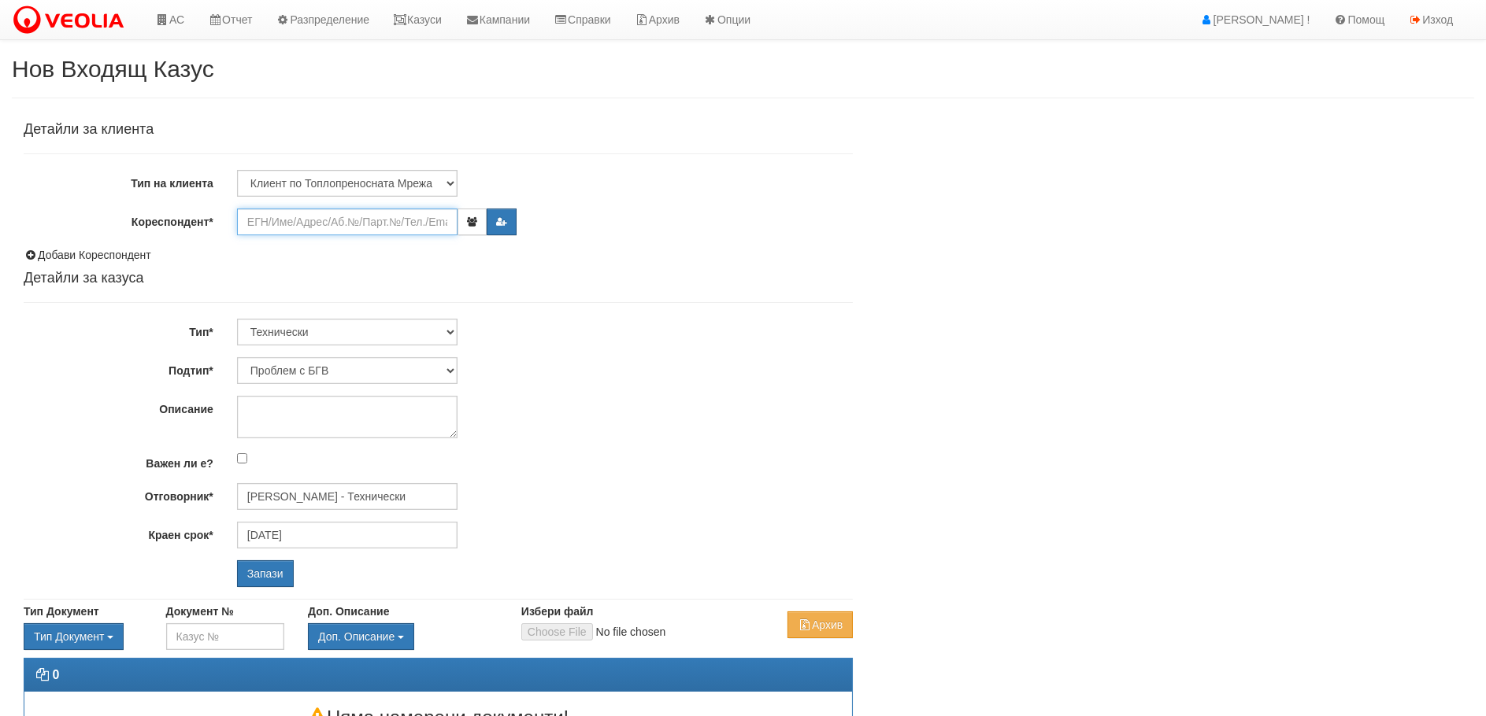
click at [256, 222] on input "Кореспондент*" at bounding box center [347, 222] width 220 height 27
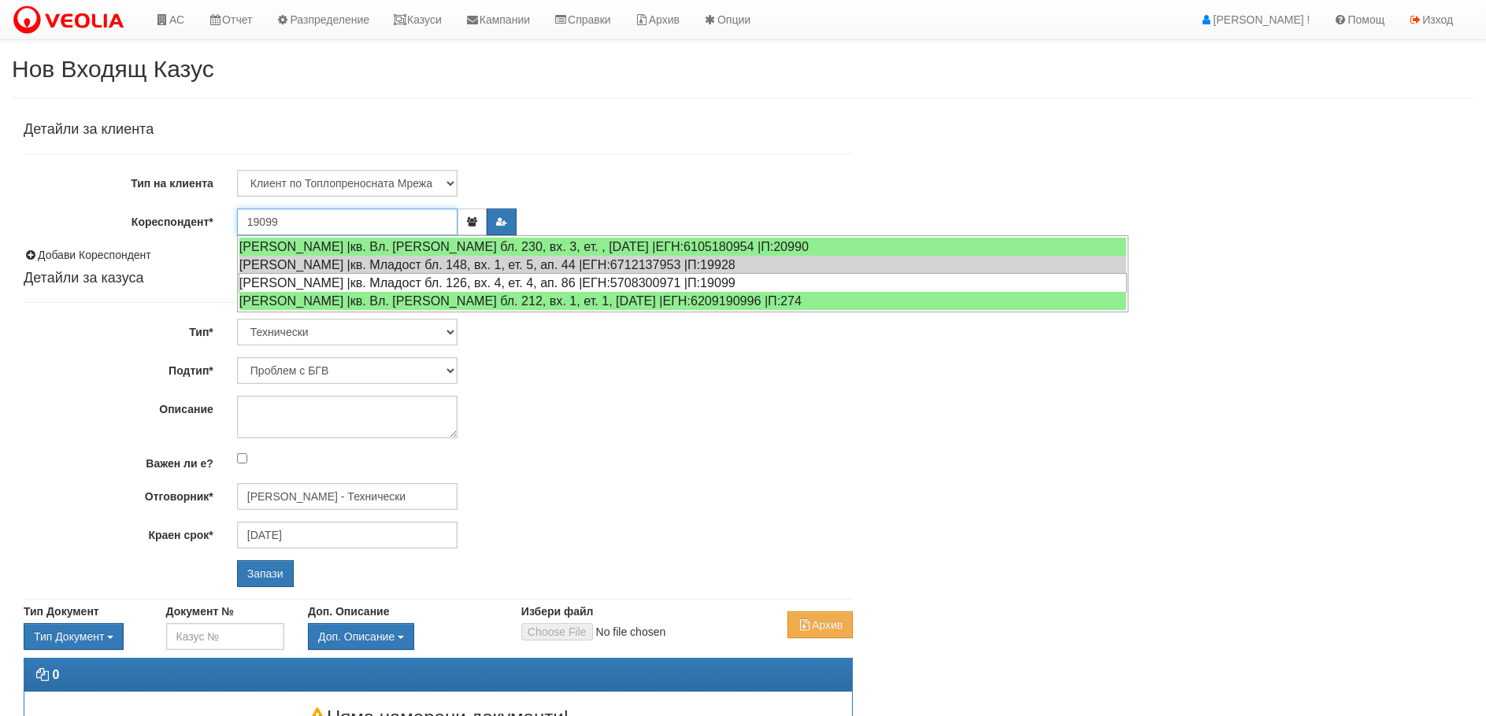
click at [257, 284] on div "КАТЯ БОГДАНОВА НЕДЕЛЧЕВА |кв. Младост бл. 126, вх. 4, ет. 4, ап. 86 |ЕГН:570830…" at bounding box center [683, 283] width 888 height 20
type input "Катя Неделчева"
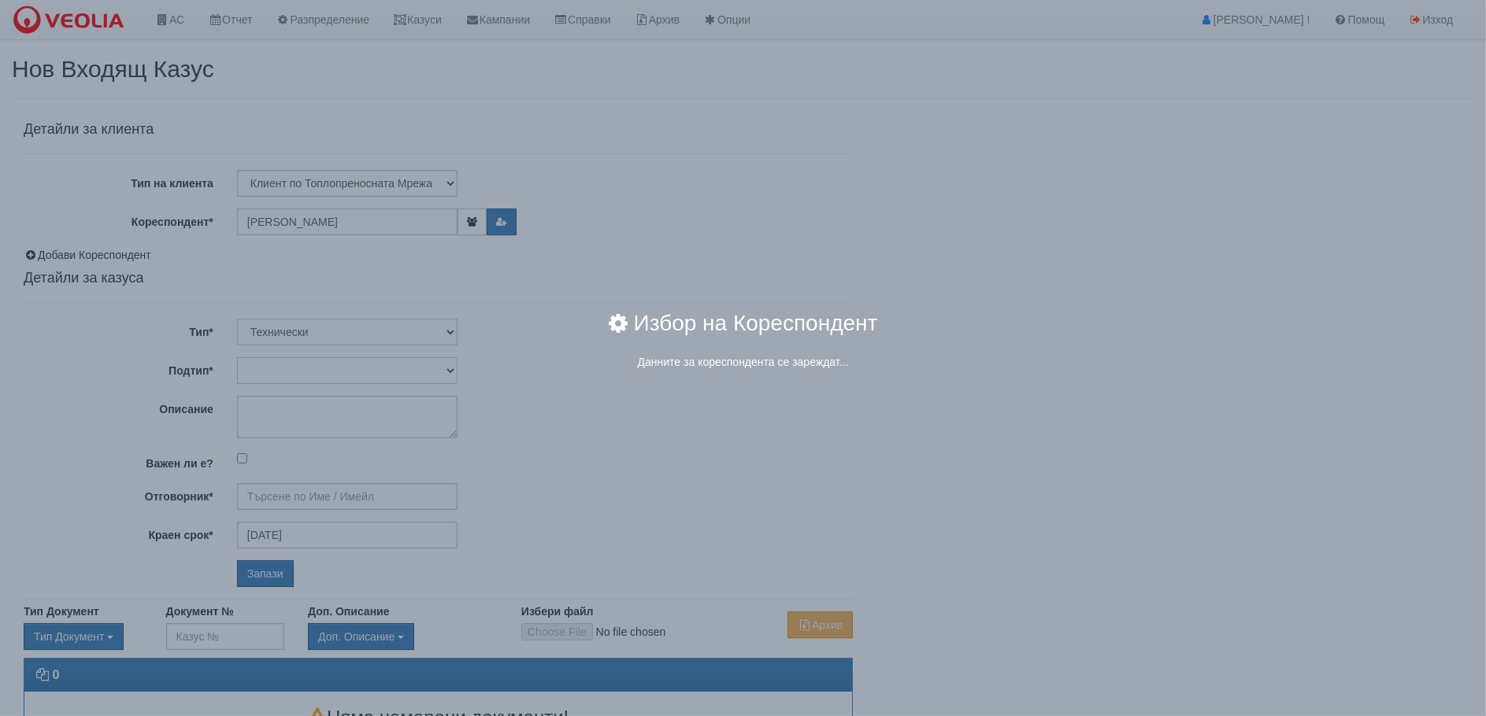
type input "Дончо Дончев - Технически"
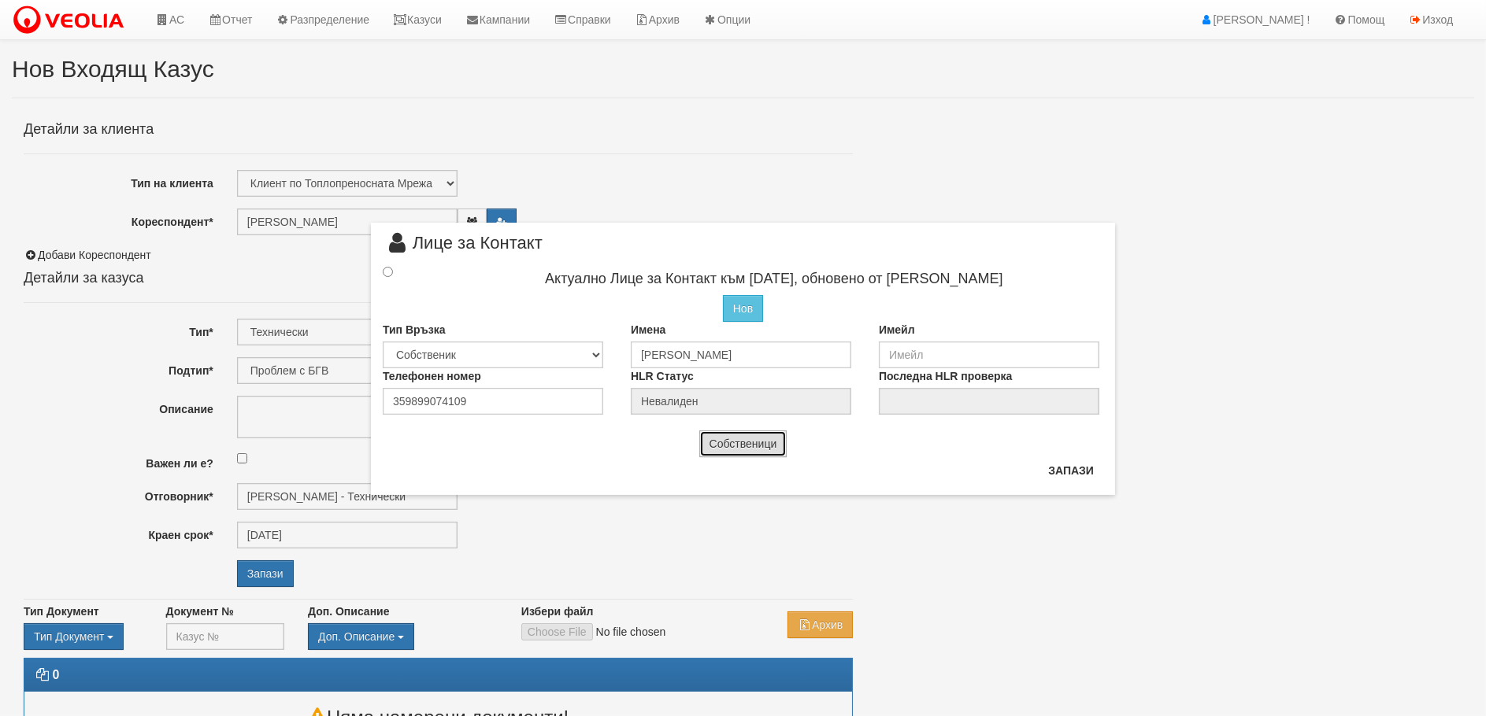
click at [737, 446] on button "Собственици" at bounding box center [743, 444] width 88 height 27
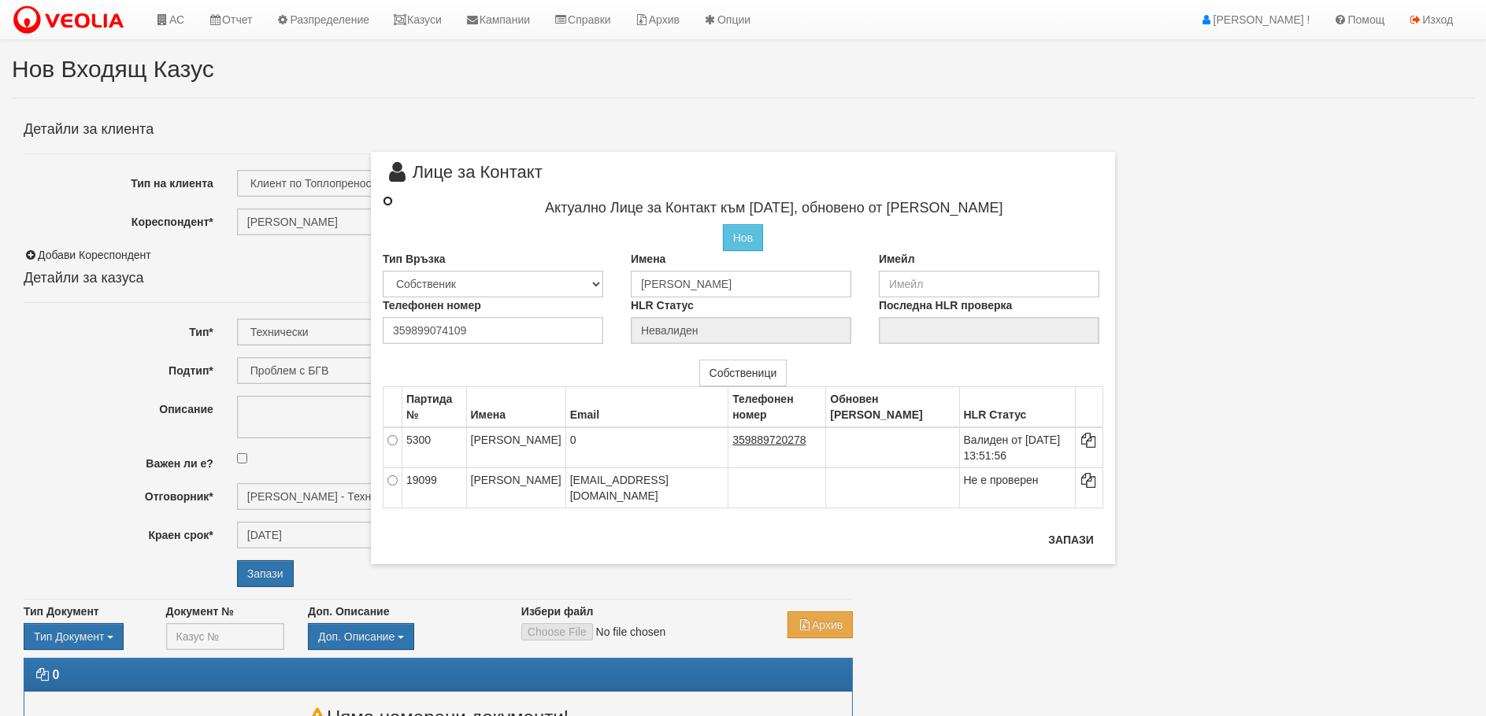
click at [387, 196] on input "radio" at bounding box center [388, 201] width 10 height 10
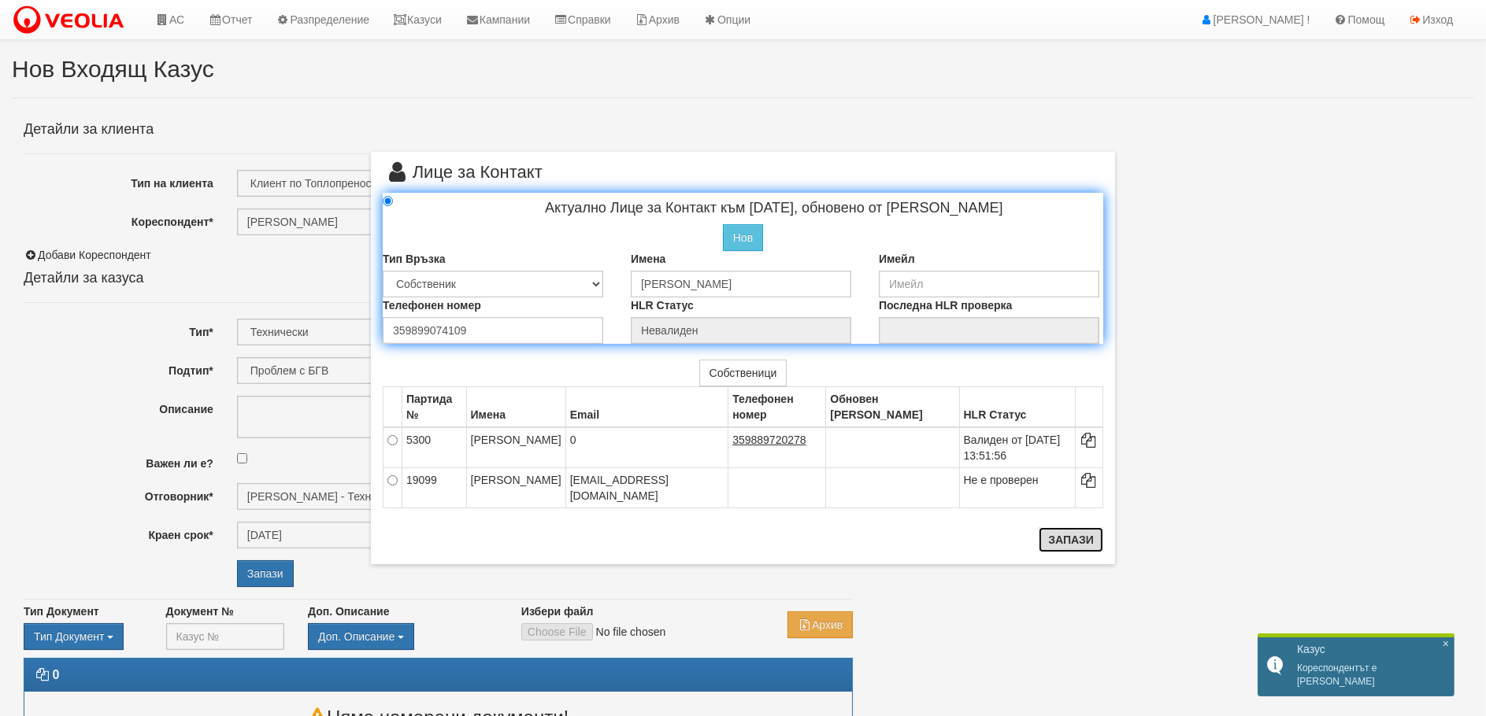
click at [1074, 538] on button "Запази" at bounding box center [1070, 539] width 65 height 25
radio input "true"
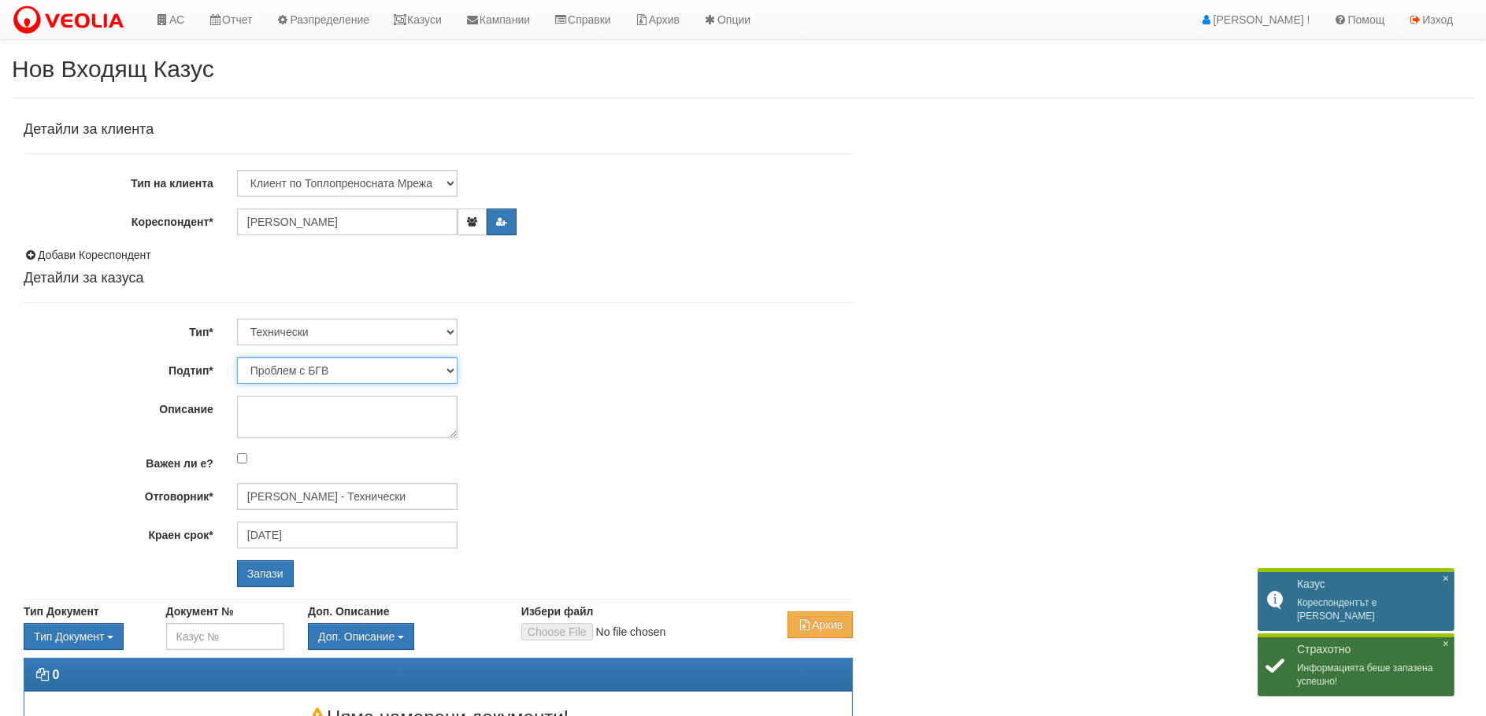
click at [450, 370] on select "Проблем с БГВ Теч ВОИ Теч БГВ Теч в АС Теч от водомер Проблем в АС Интервенция …" at bounding box center [347, 370] width 220 height 27
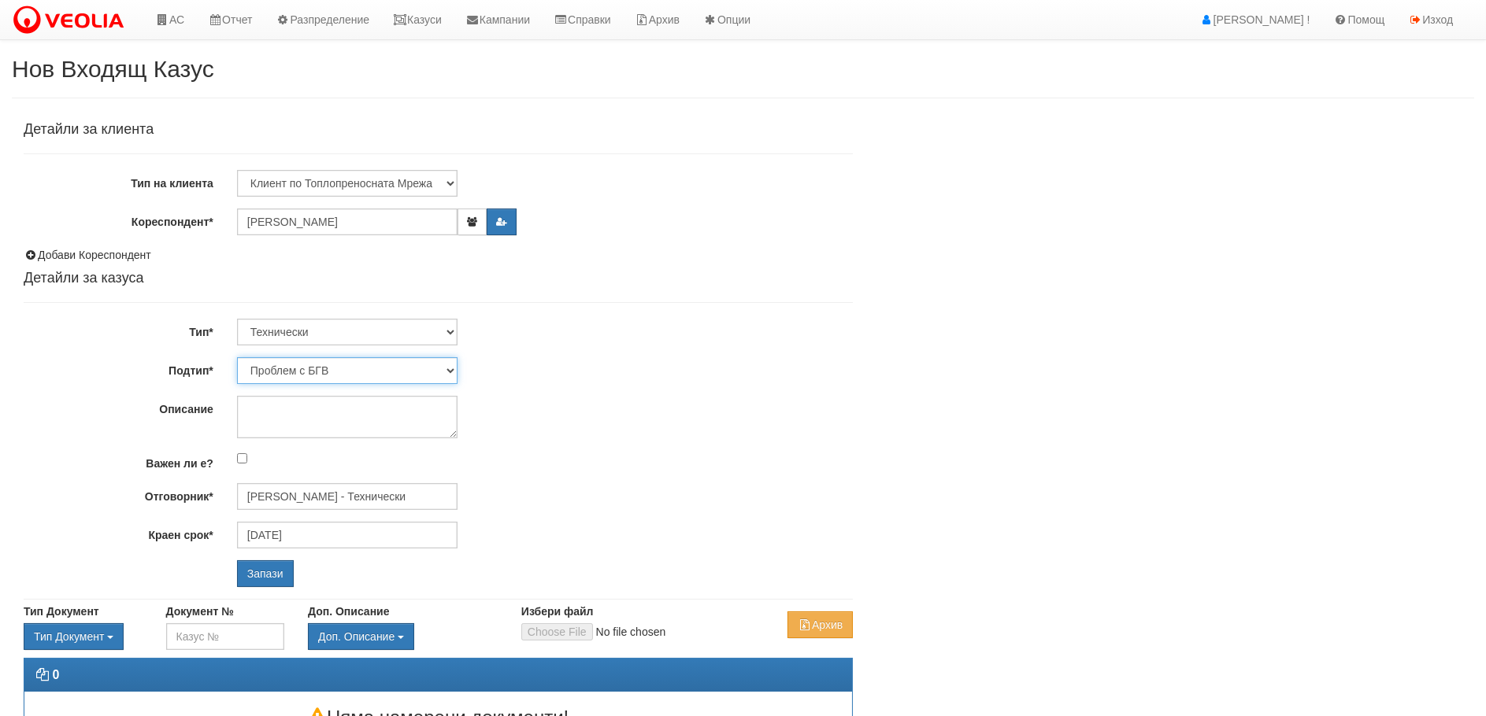
select select "Монтаж на водомер с дист. модул"
click at [237, 357] on select "Проблем с БГВ Теч ВОИ Теч БГВ Теч в АС Теч от водомер Проблем в АС Интервенция …" at bounding box center [347, 370] width 220 height 27
type input "[DATE]"
type input "[PERSON_NAME] - Технически"
click at [472, 224] on icon "button" at bounding box center [472, 221] width 12 height 9
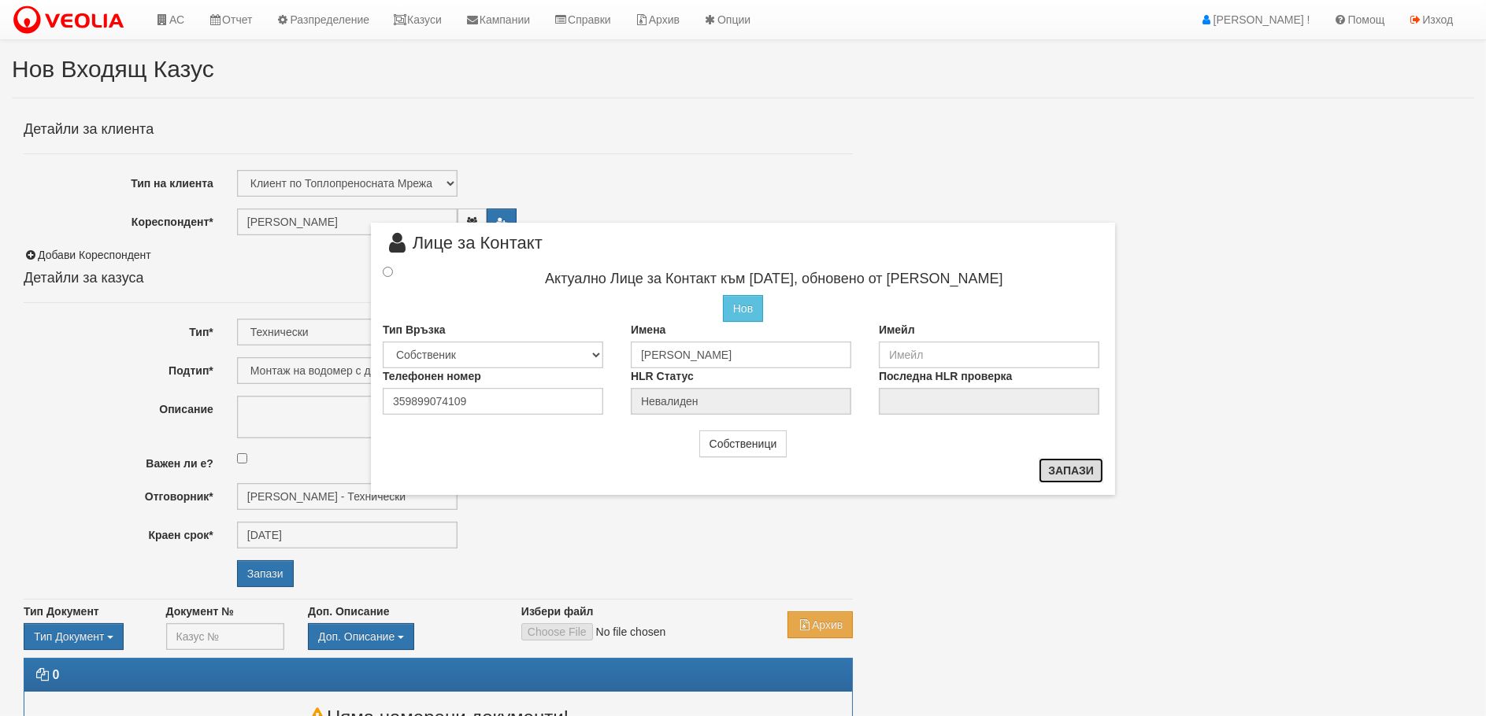
click at [1073, 474] on button "Запази" at bounding box center [1070, 470] width 65 height 25
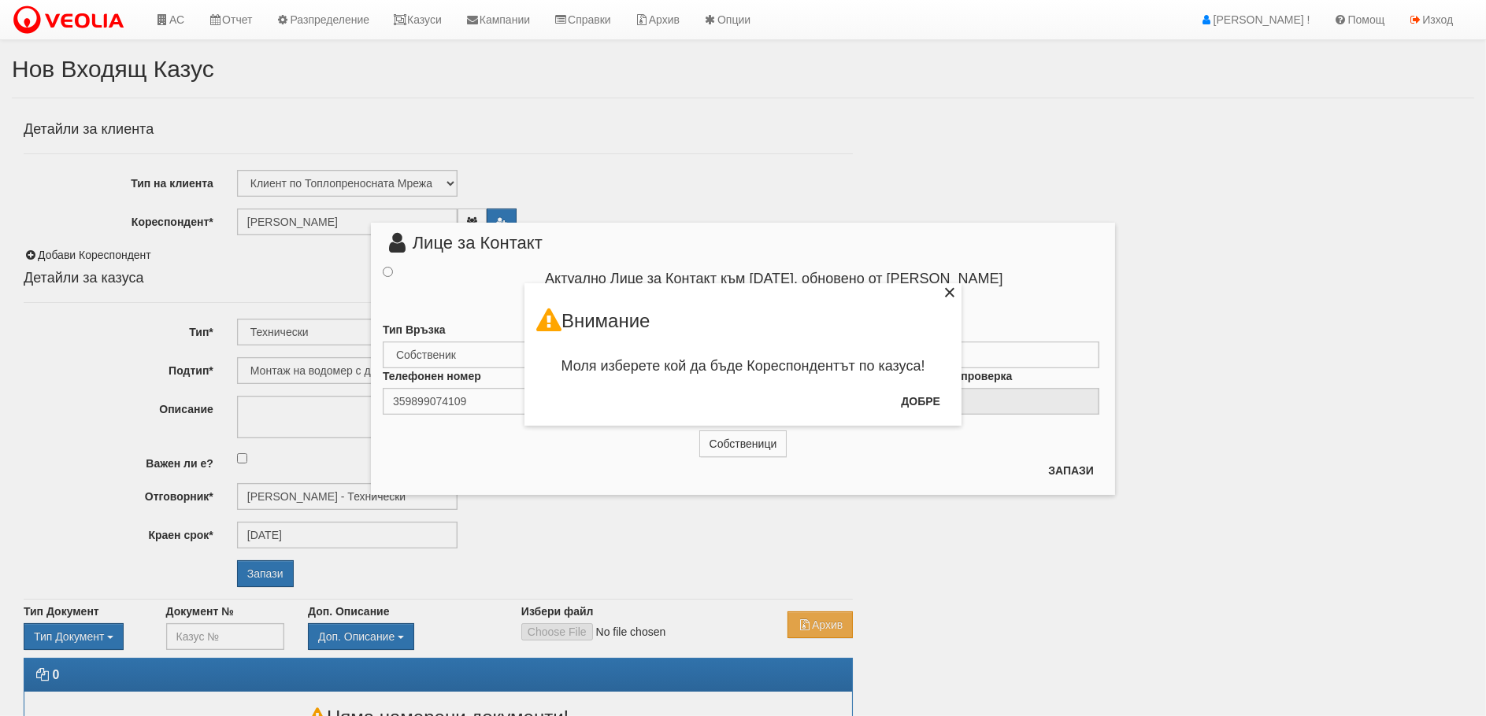
click at [947, 292] on div "×" at bounding box center [950, 295] width 16 height 16
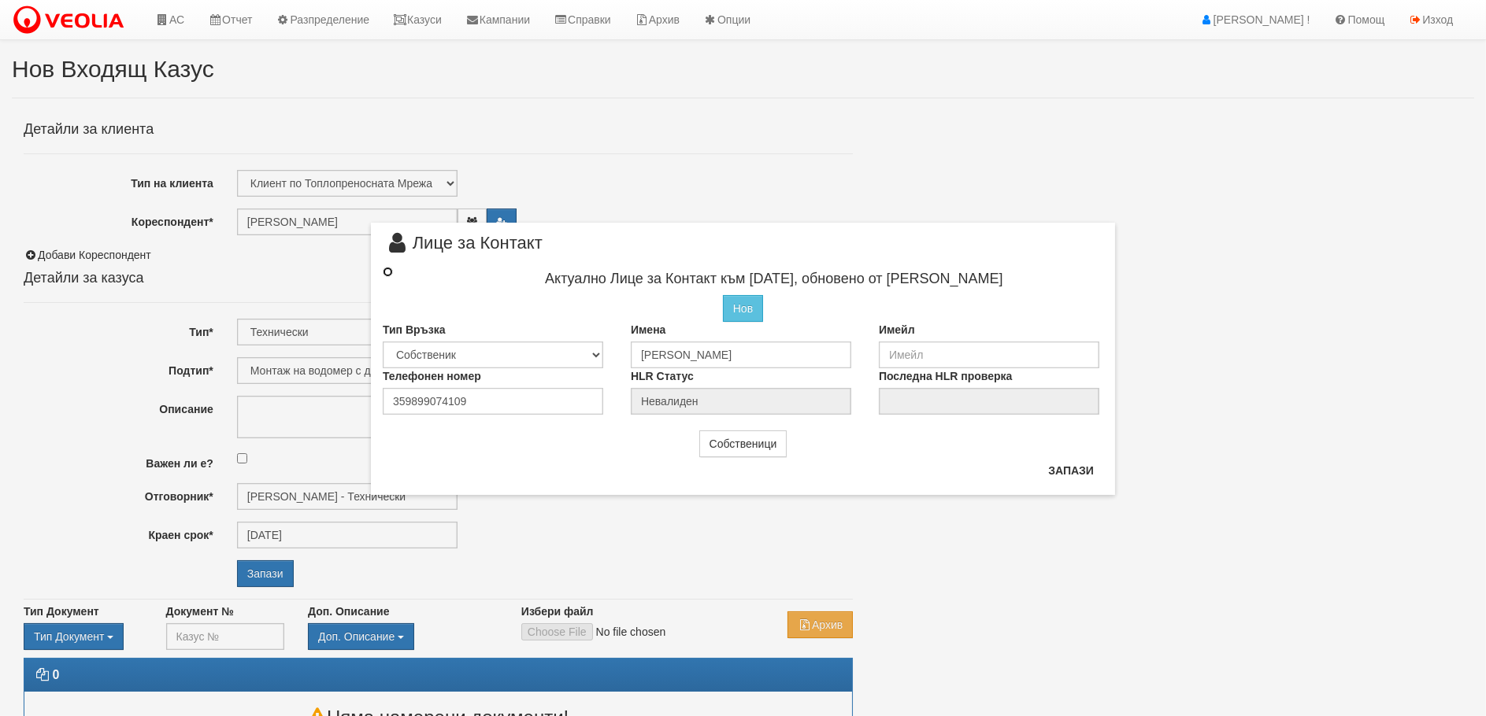
click at [387, 267] on input "radio" at bounding box center [388, 272] width 10 height 10
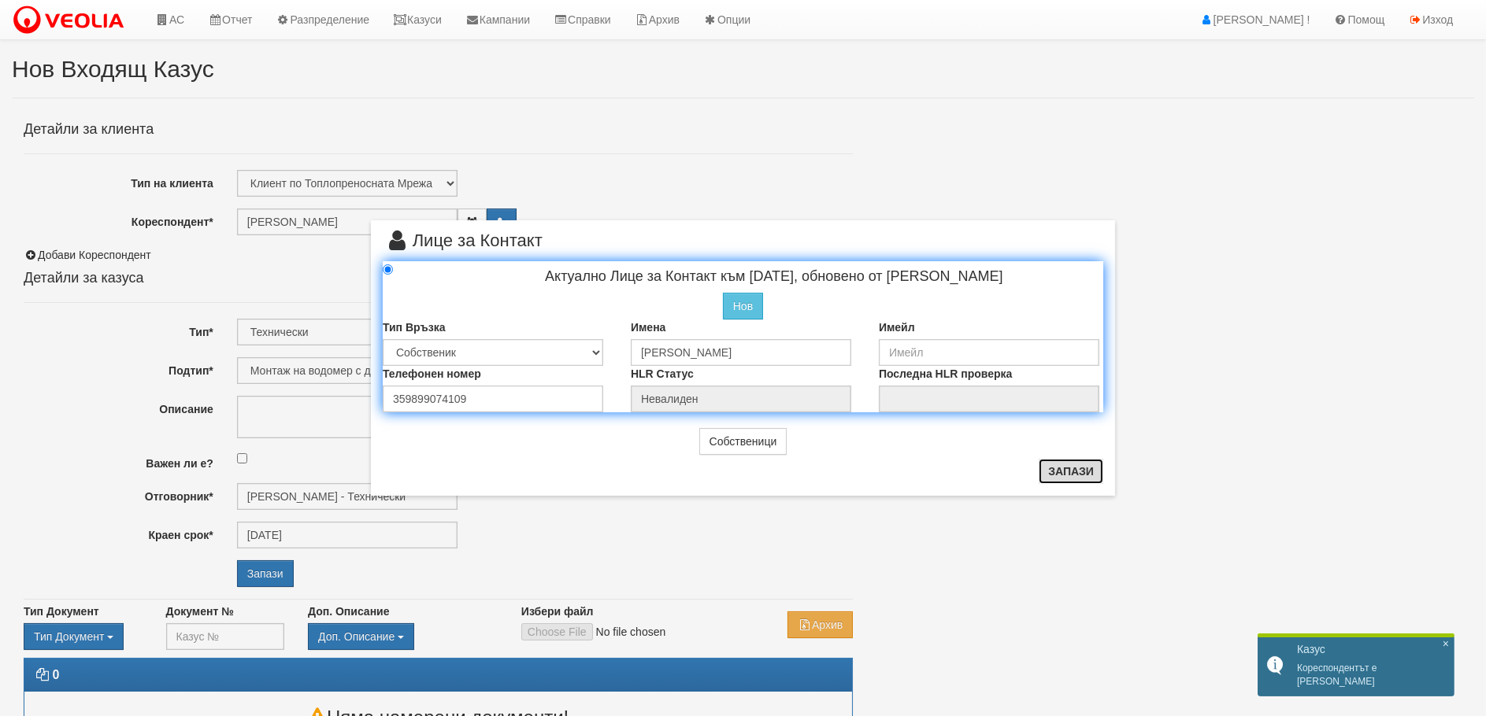
click at [1094, 477] on button "Запази" at bounding box center [1070, 471] width 65 height 25
radio input "true"
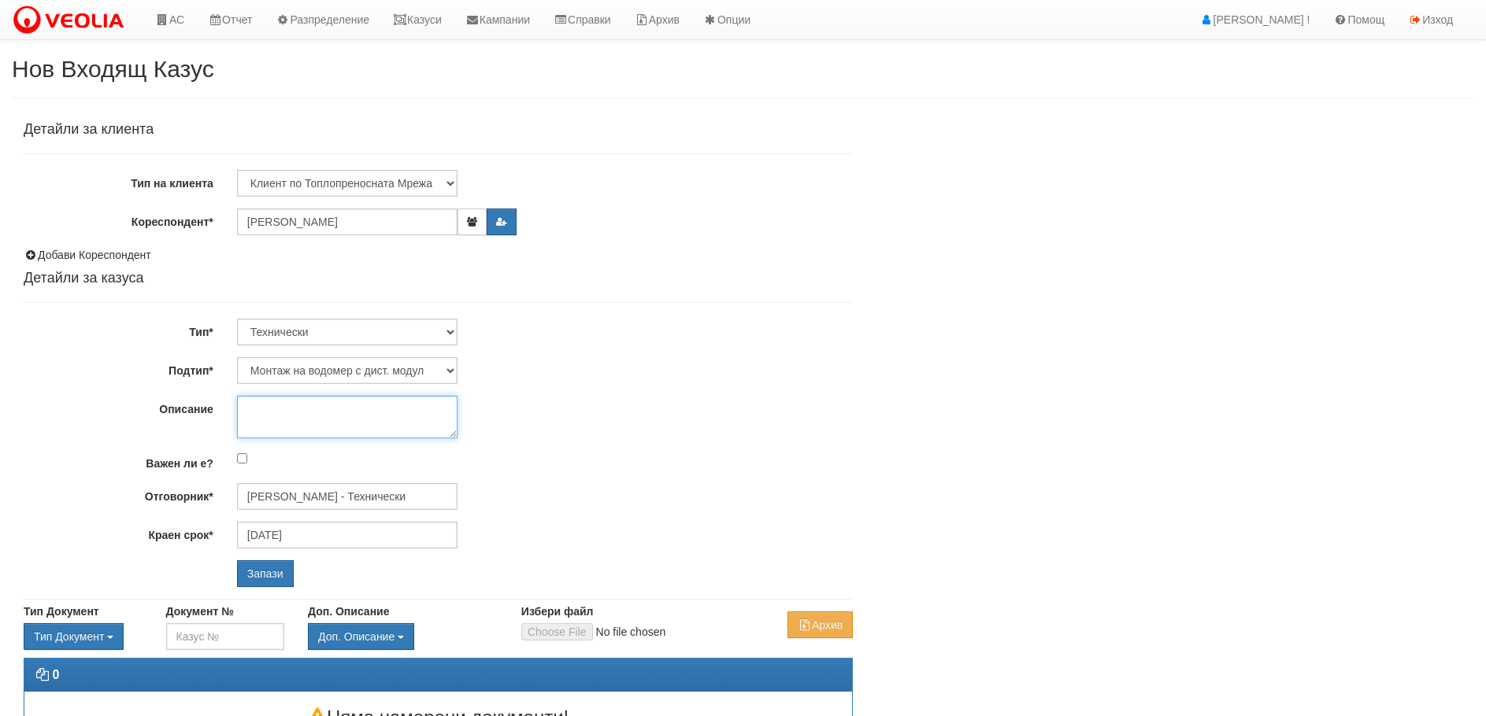
click at [258, 405] on textarea "Описание" at bounding box center [347, 417] width 220 height 43
paste textarea "0899074109"
type textarea "[PHONE_NUMBER] е тел. номер на сина [PERSON_NAME]"
click at [277, 568] on input "Запази" at bounding box center [265, 574] width 57 height 27
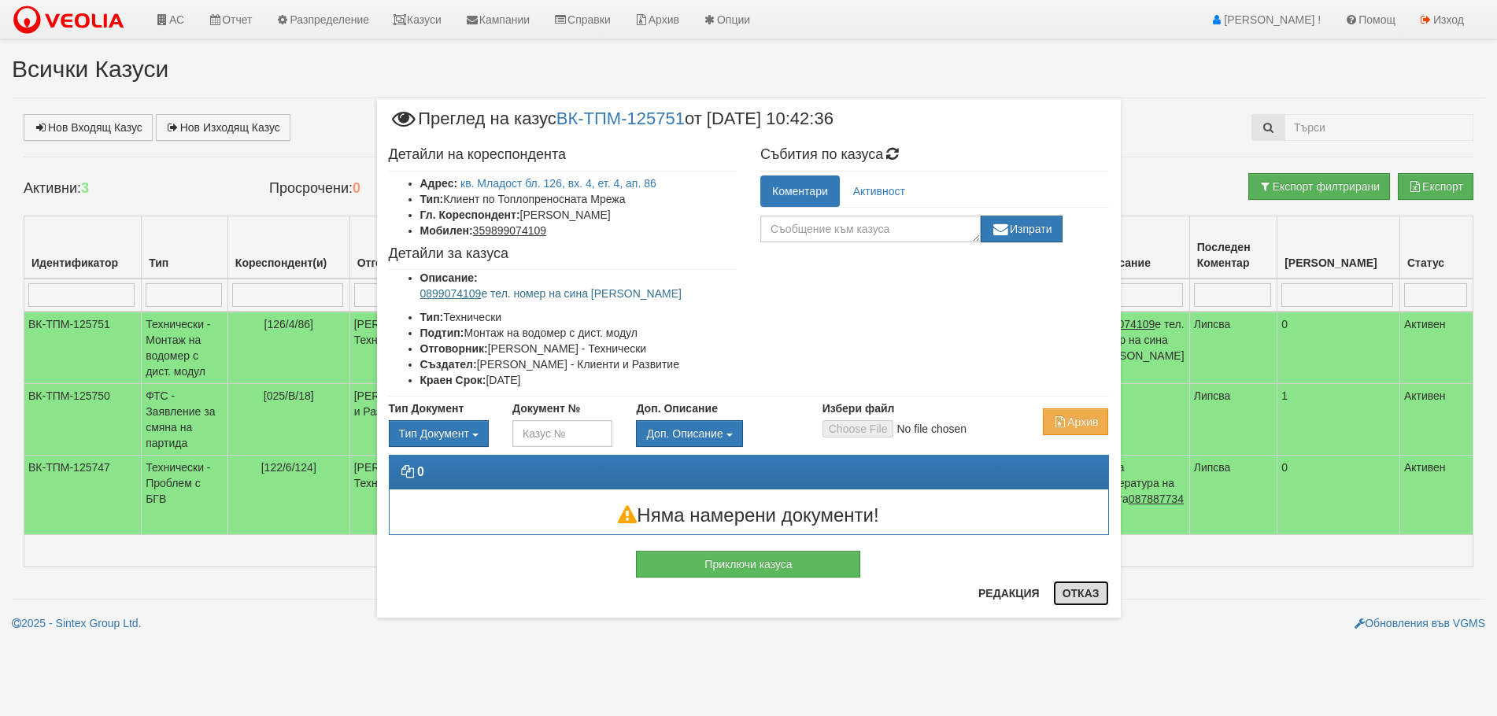
click at [1069, 585] on button "Отказ" at bounding box center [1081, 593] width 56 height 25
